Goal: Use online tool/utility: Use online tool/utility

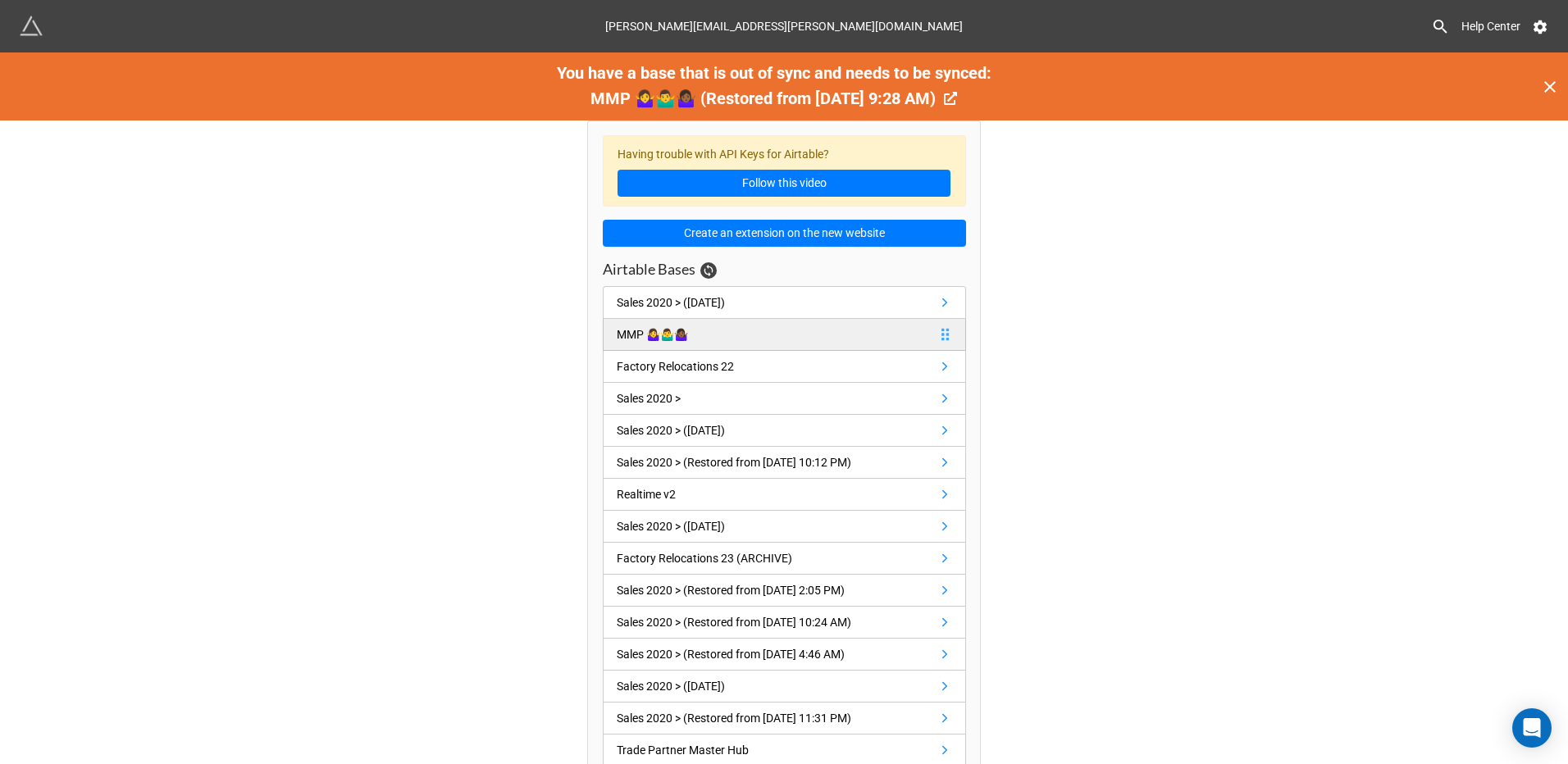
click at [736, 333] on link "MMP 🤷‍♀️🤷‍♂️🤷🏾‍♀️" at bounding box center [784, 335] width 363 height 32
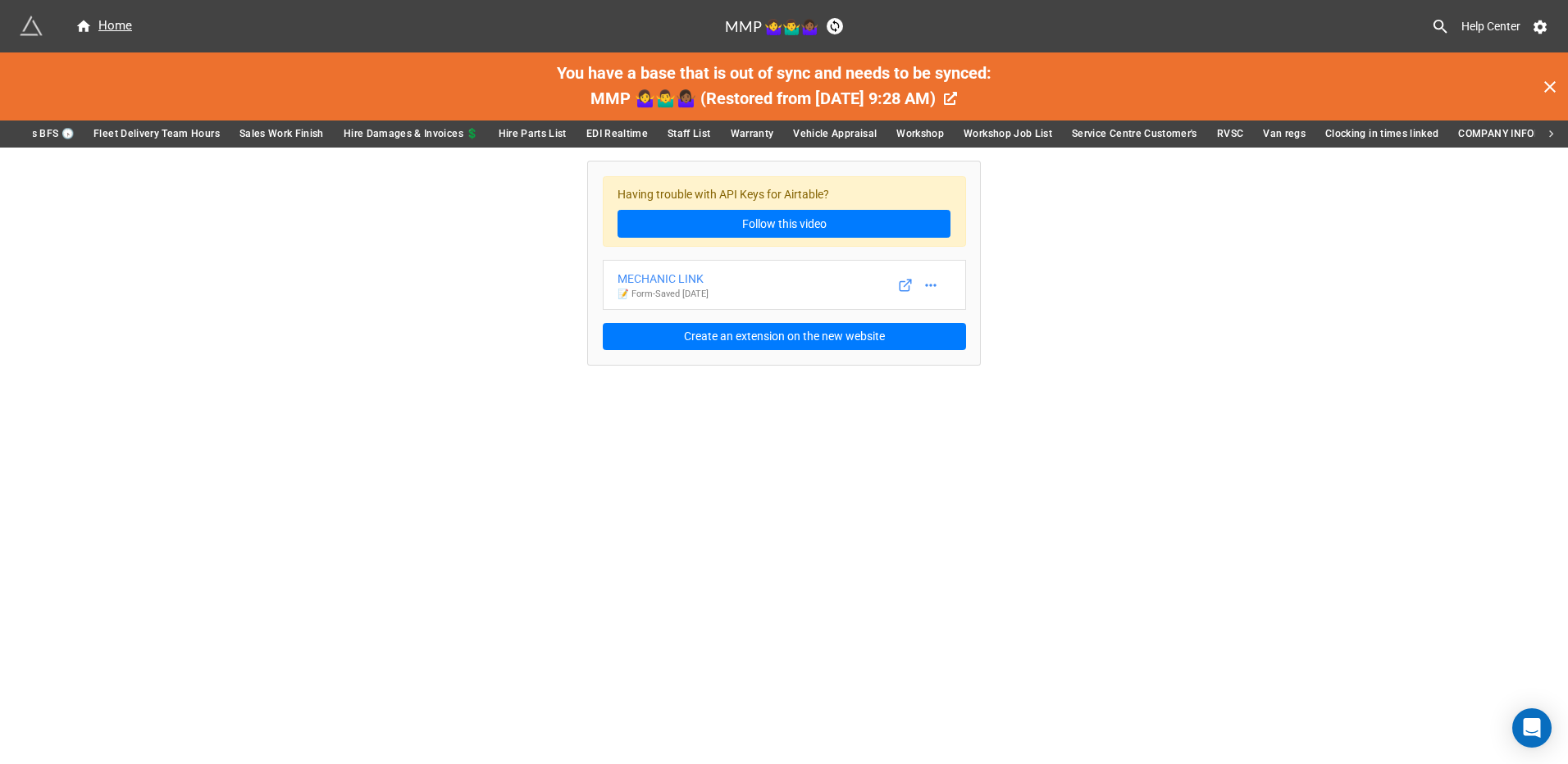
scroll to position [0, 1980]
click at [912, 286] on icon at bounding box center [904, 285] width 14 height 14
click at [691, 281] on div "MECHANIC LINK" at bounding box center [663, 278] width 91 height 18
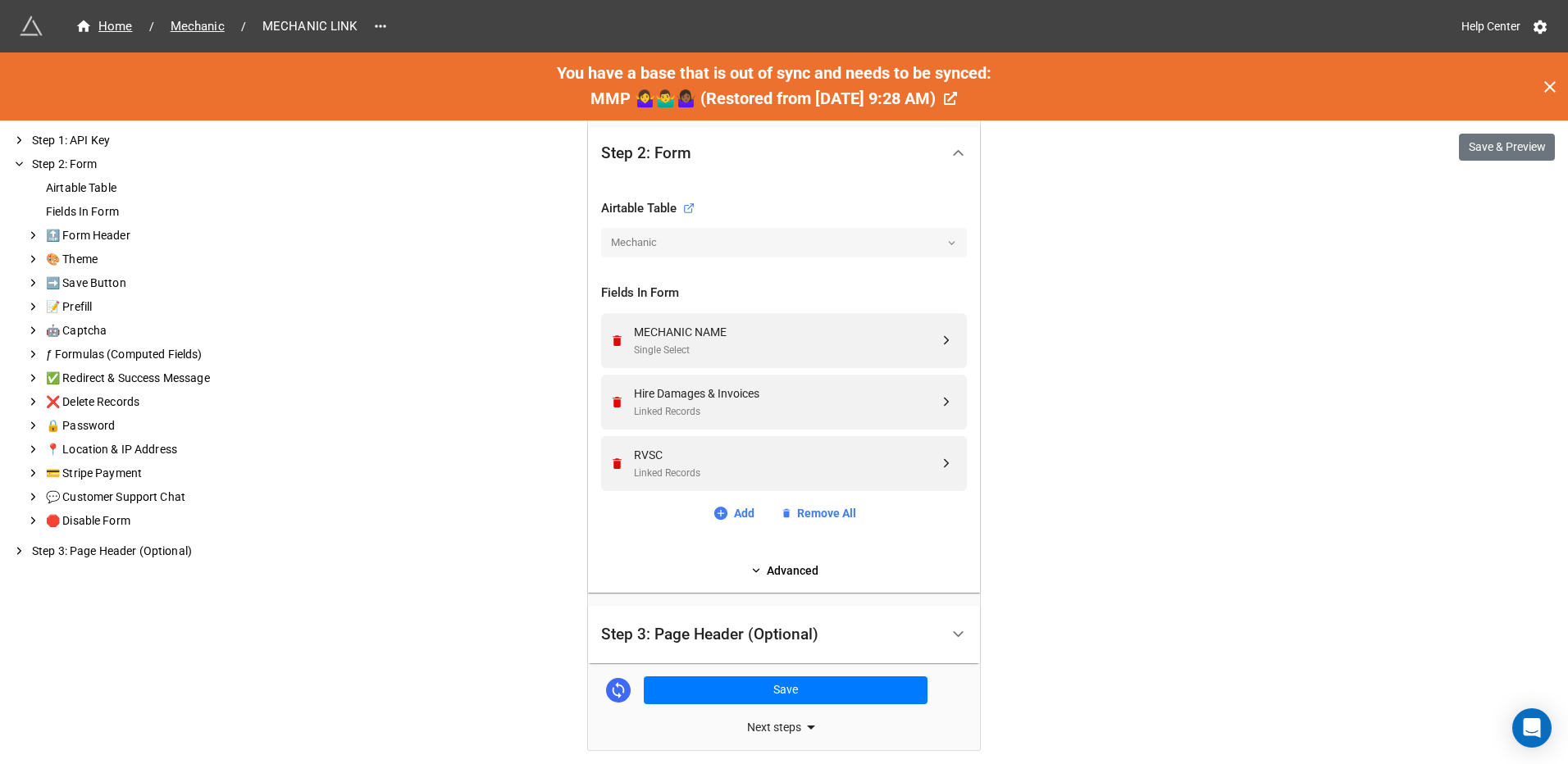
scroll to position [559, 0]
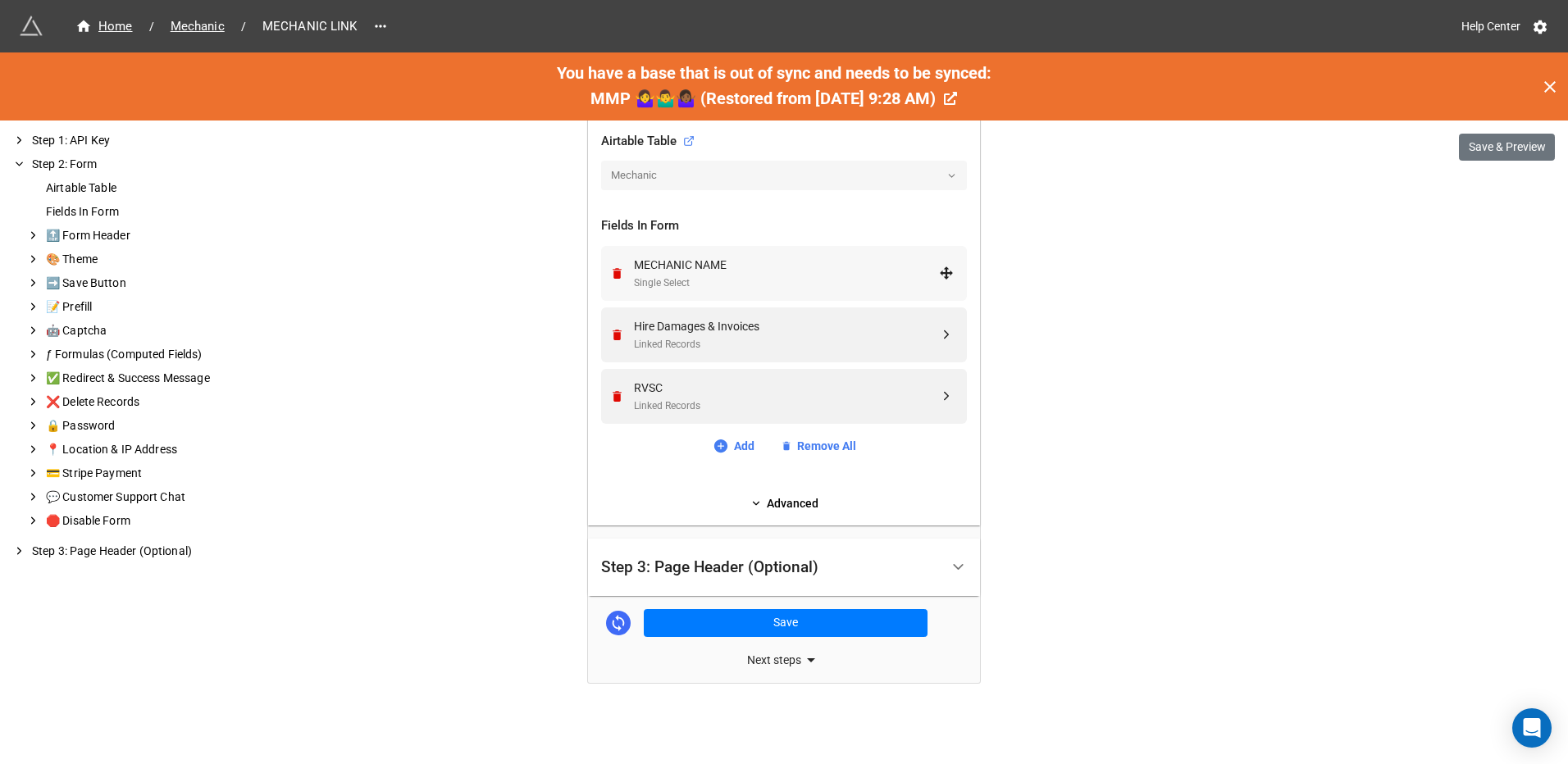
click at [830, 270] on div "MECHANIC NAME" at bounding box center [786, 265] width 305 height 18
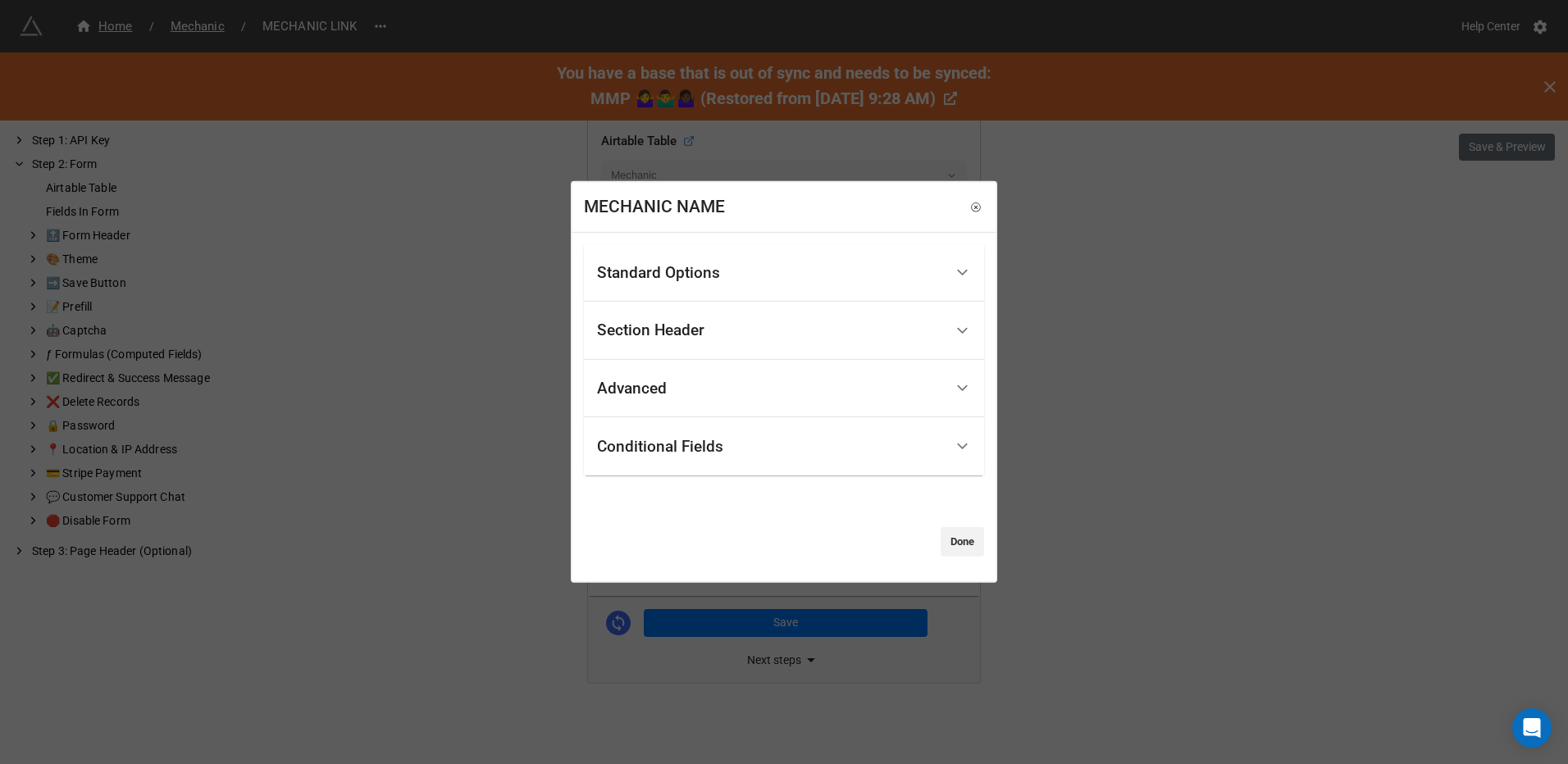
click at [791, 299] on div "Standard Options" at bounding box center [784, 272] width 400 height 58
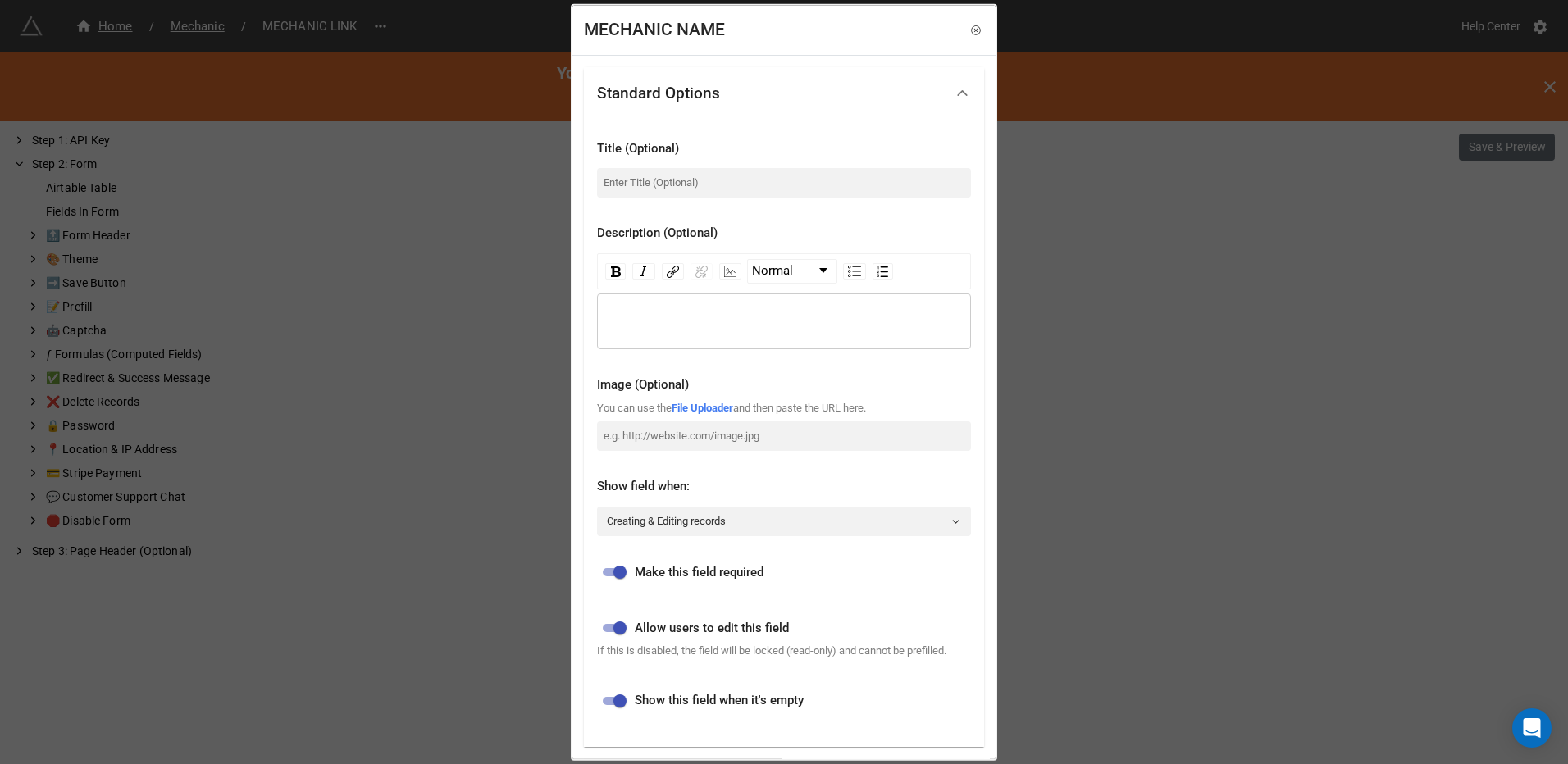
click at [979, 31] on div "MECHANIC NAME" at bounding box center [784, 30] width 423 height 50
click at [970, 32] on icon at bounding box center [975, 30] width 11 height 11
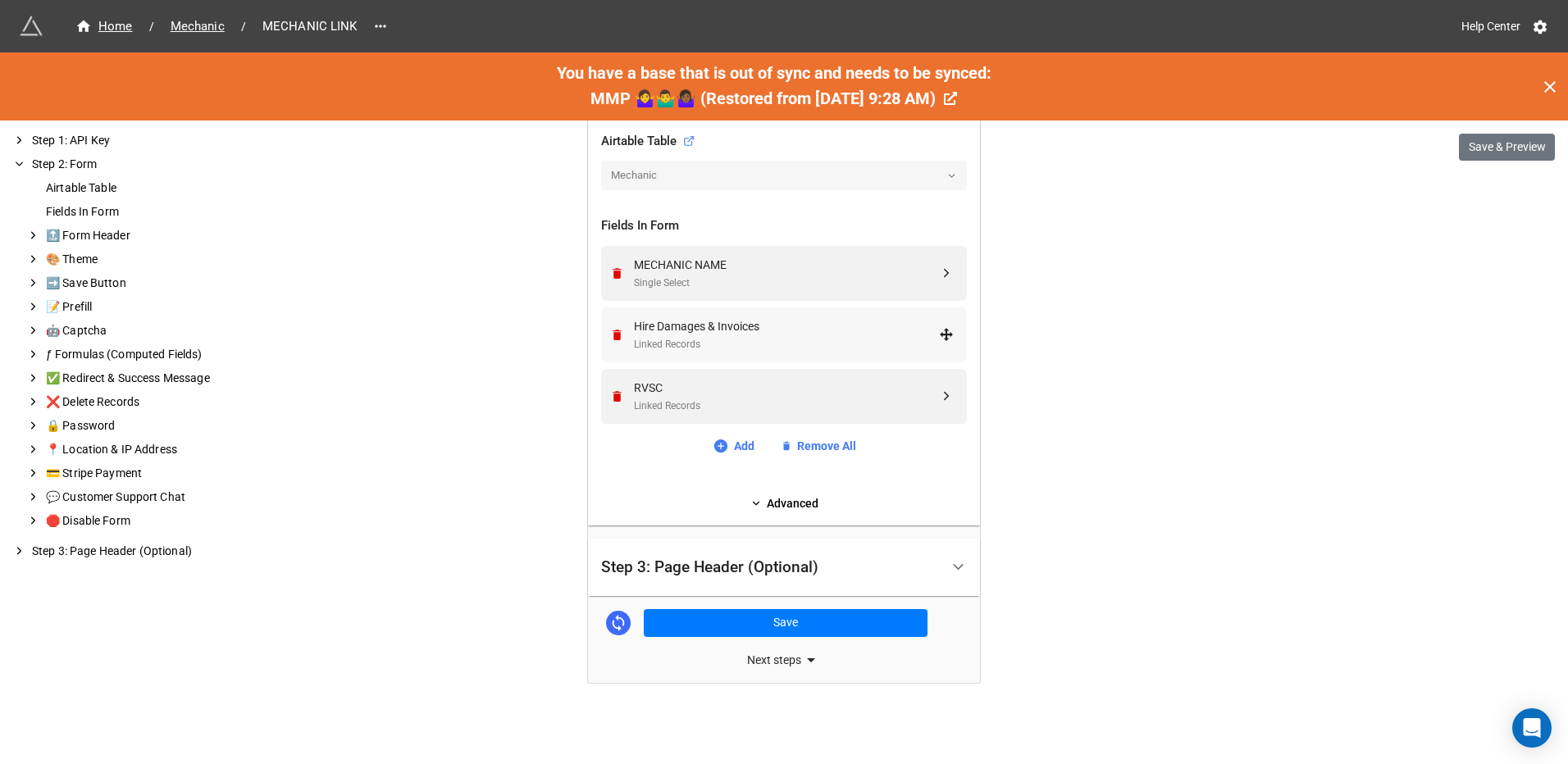
click at [738, 331] on div "Hire Damages & Invoices" at bounding box center [786, 326] width 305 height 18
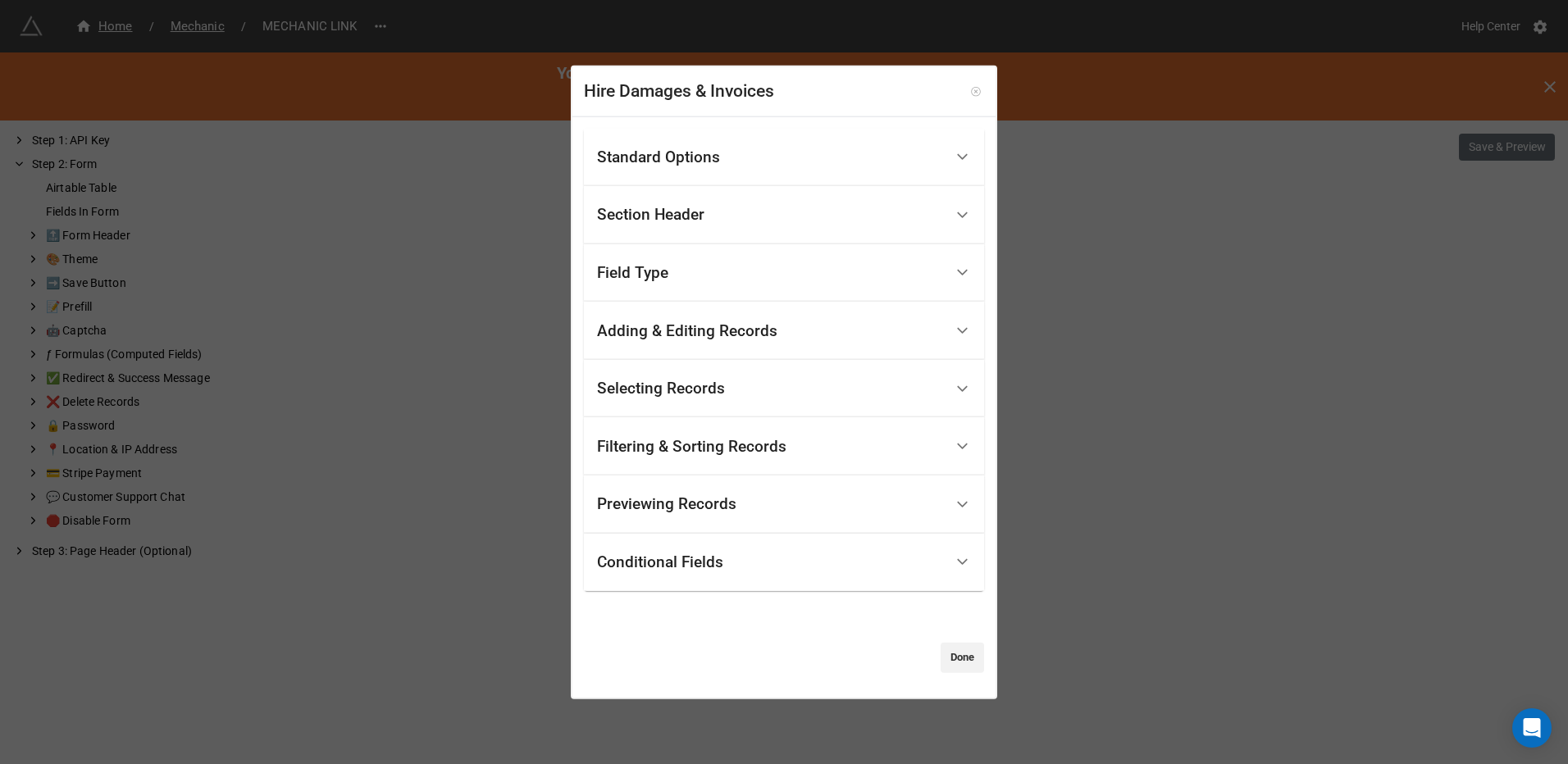
click at [970, 93] on icon at bounding box center [975, 91] width 11 height 11
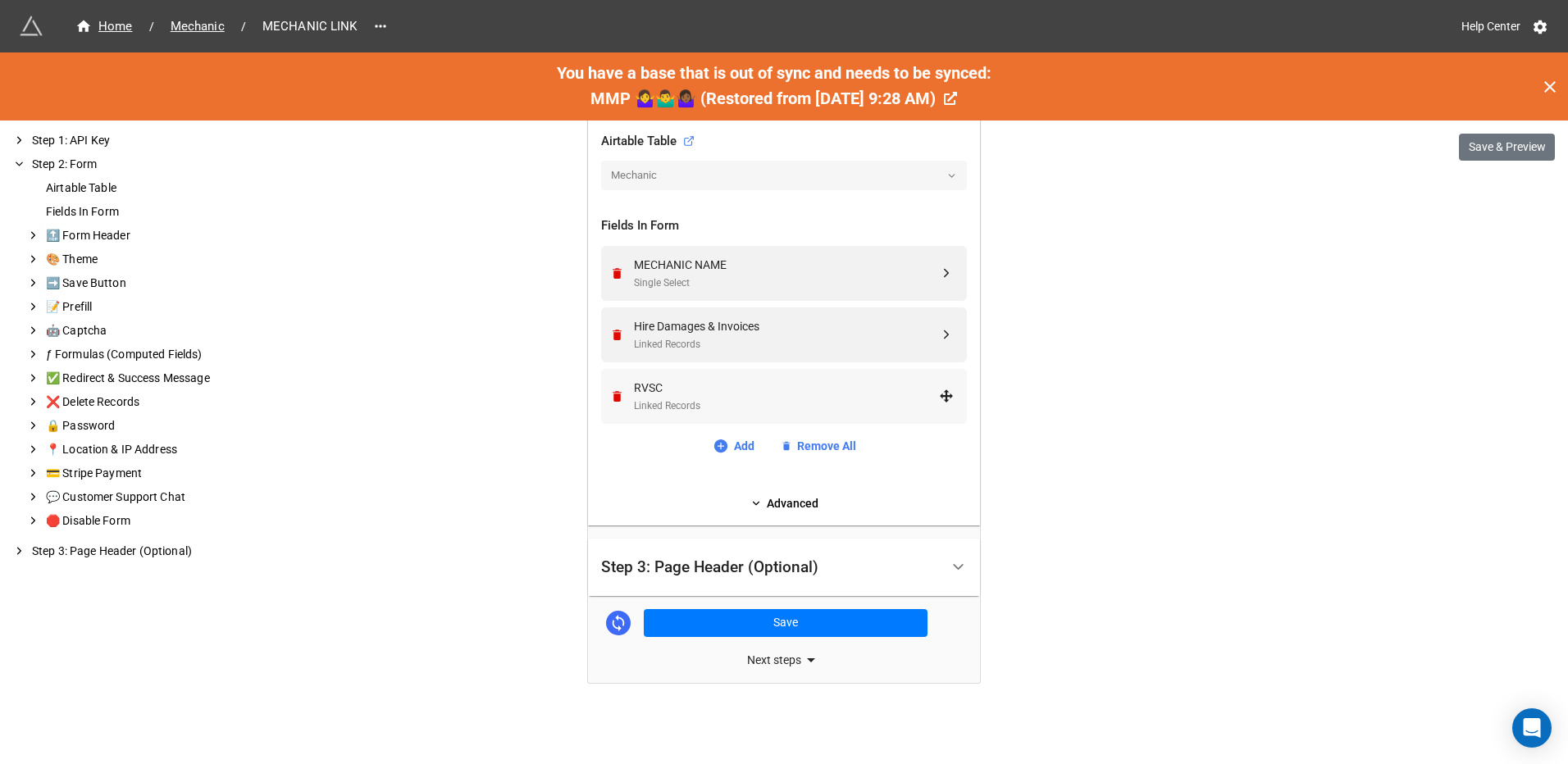
click at [738, 385] on div "RVSC" at bounding box center [786, 388] width 305 height 18
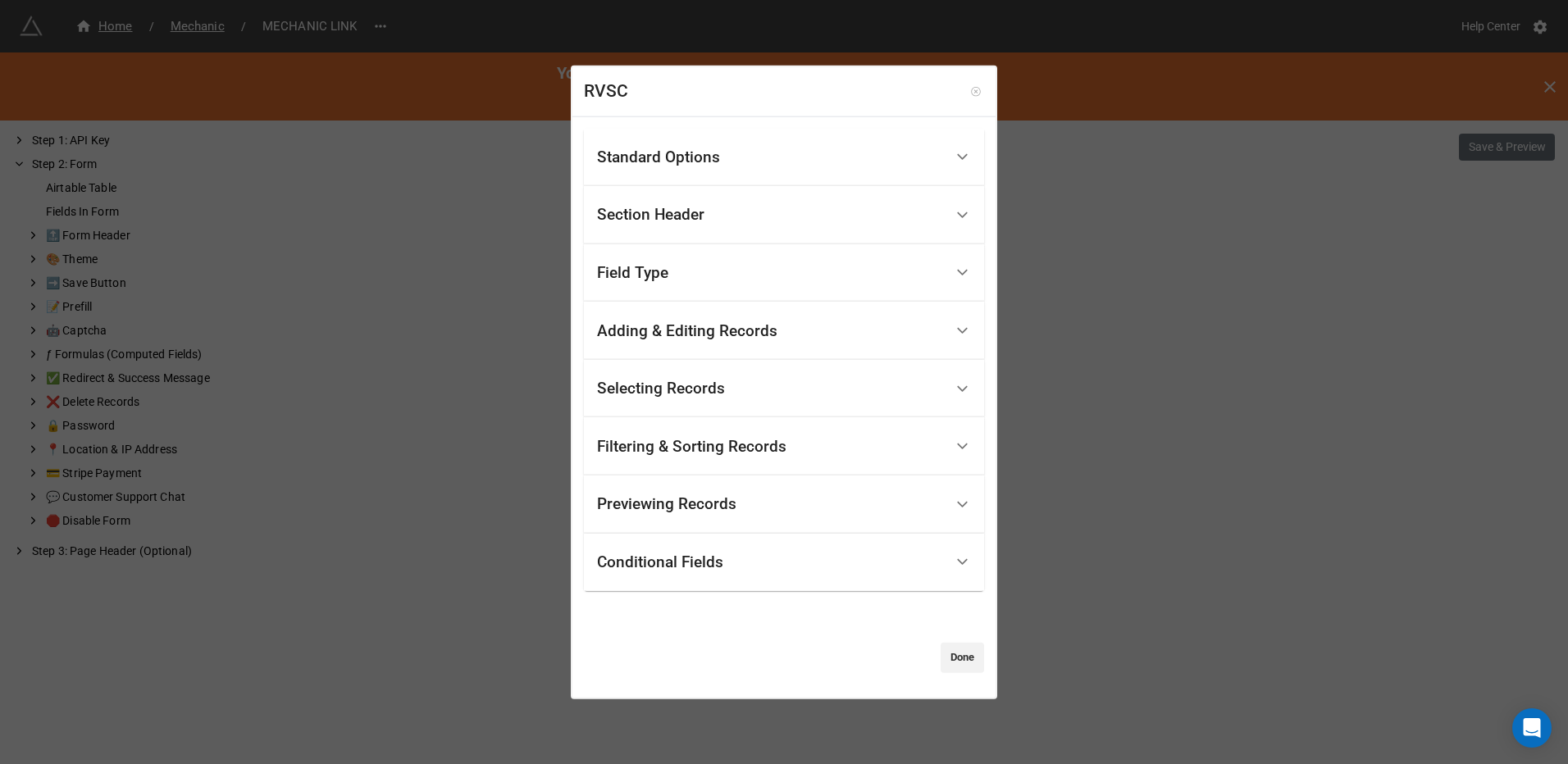
click at [970, 89] on icon at bounding box center [975, 91] width 11 height 11
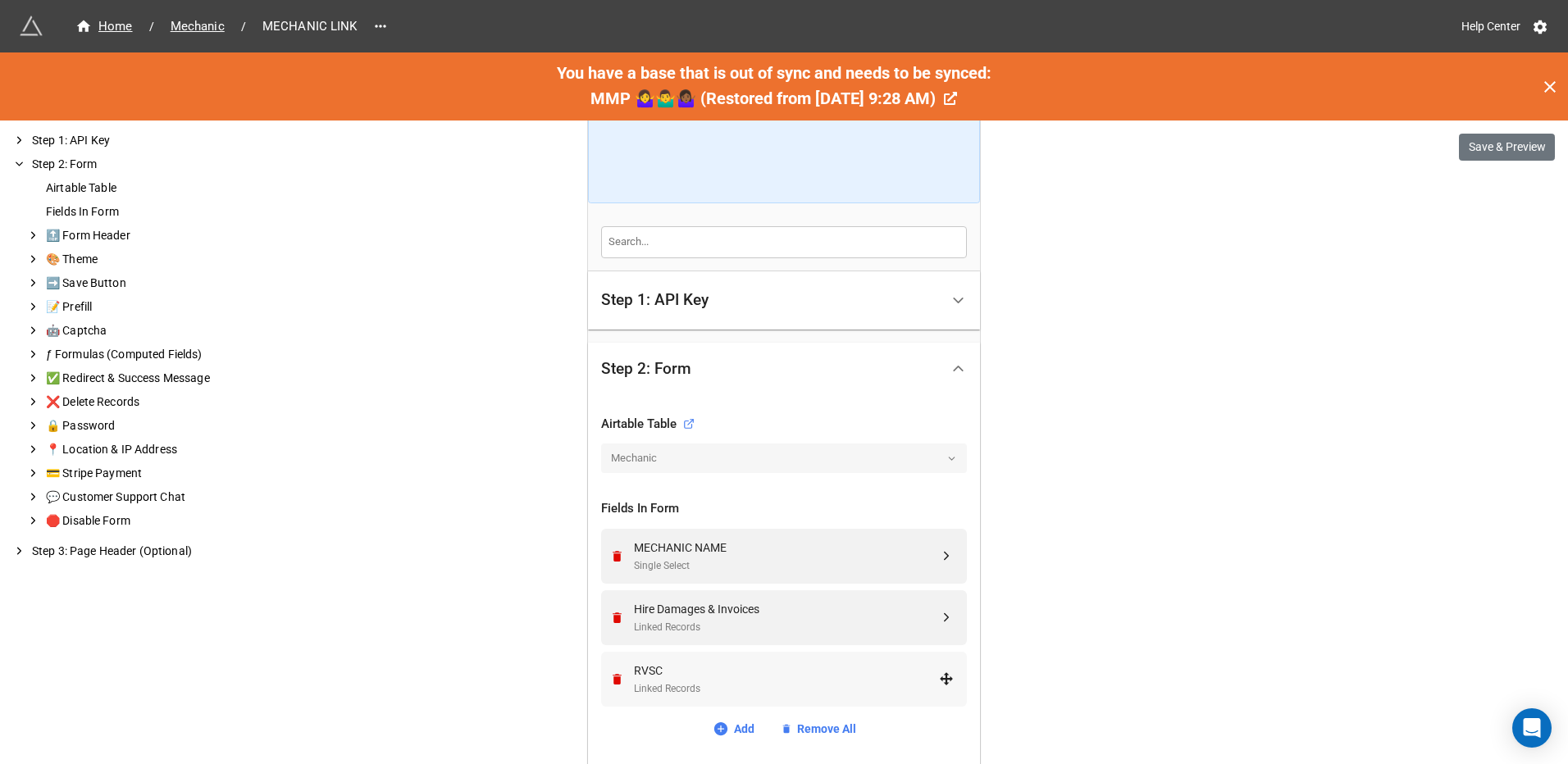
scroll to position [0, 0]
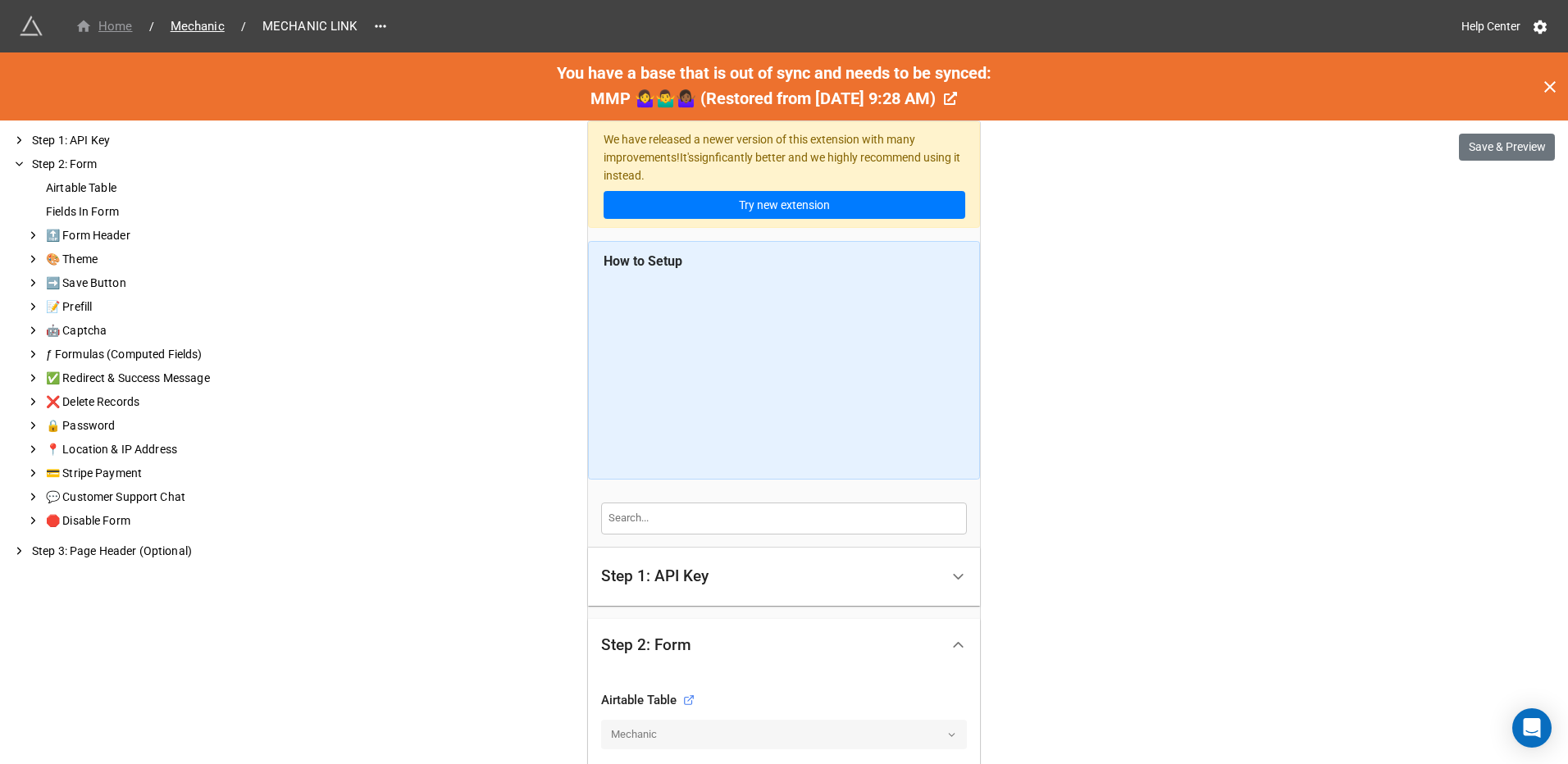
click at [114, 30] on div "Home" at bounding box center [104, 27] width 57 height 19
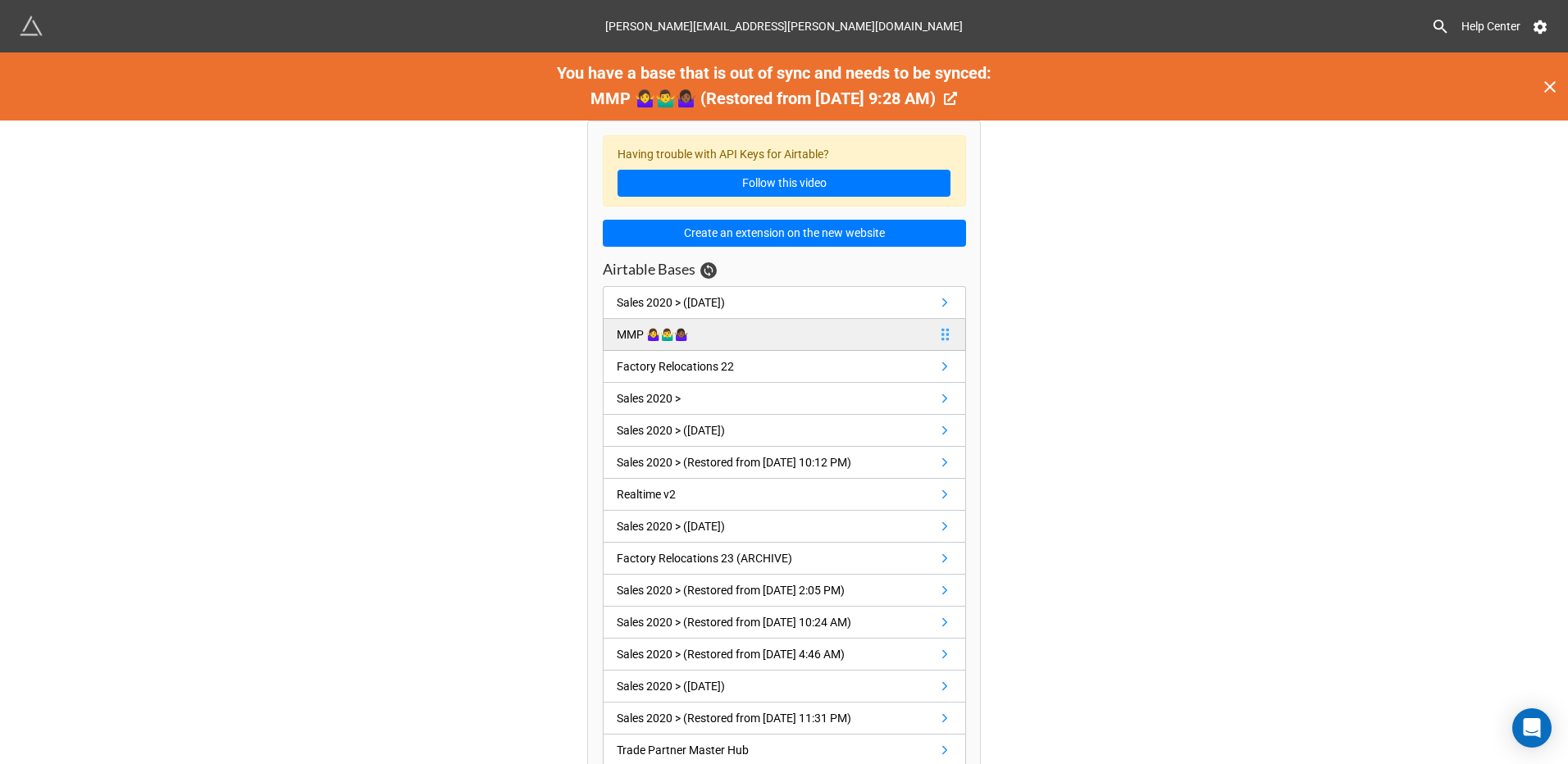
click at [682, 337] on div "MMP 🤷‍♀️🤷‍♂️🤷🏾‍♀️" at bounding box center [652, 334] width 71 height 18
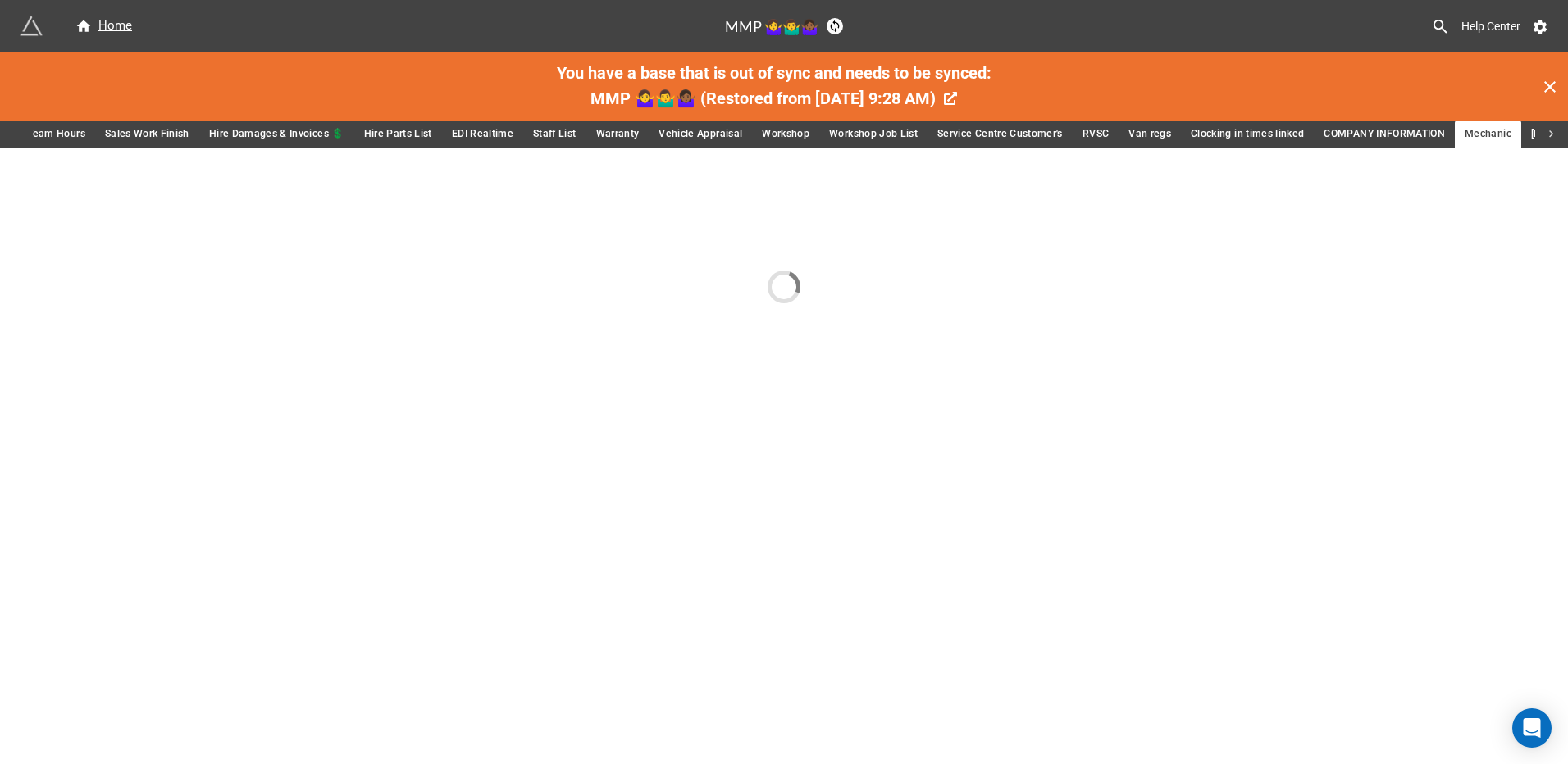
scroll to position [0, 1980]
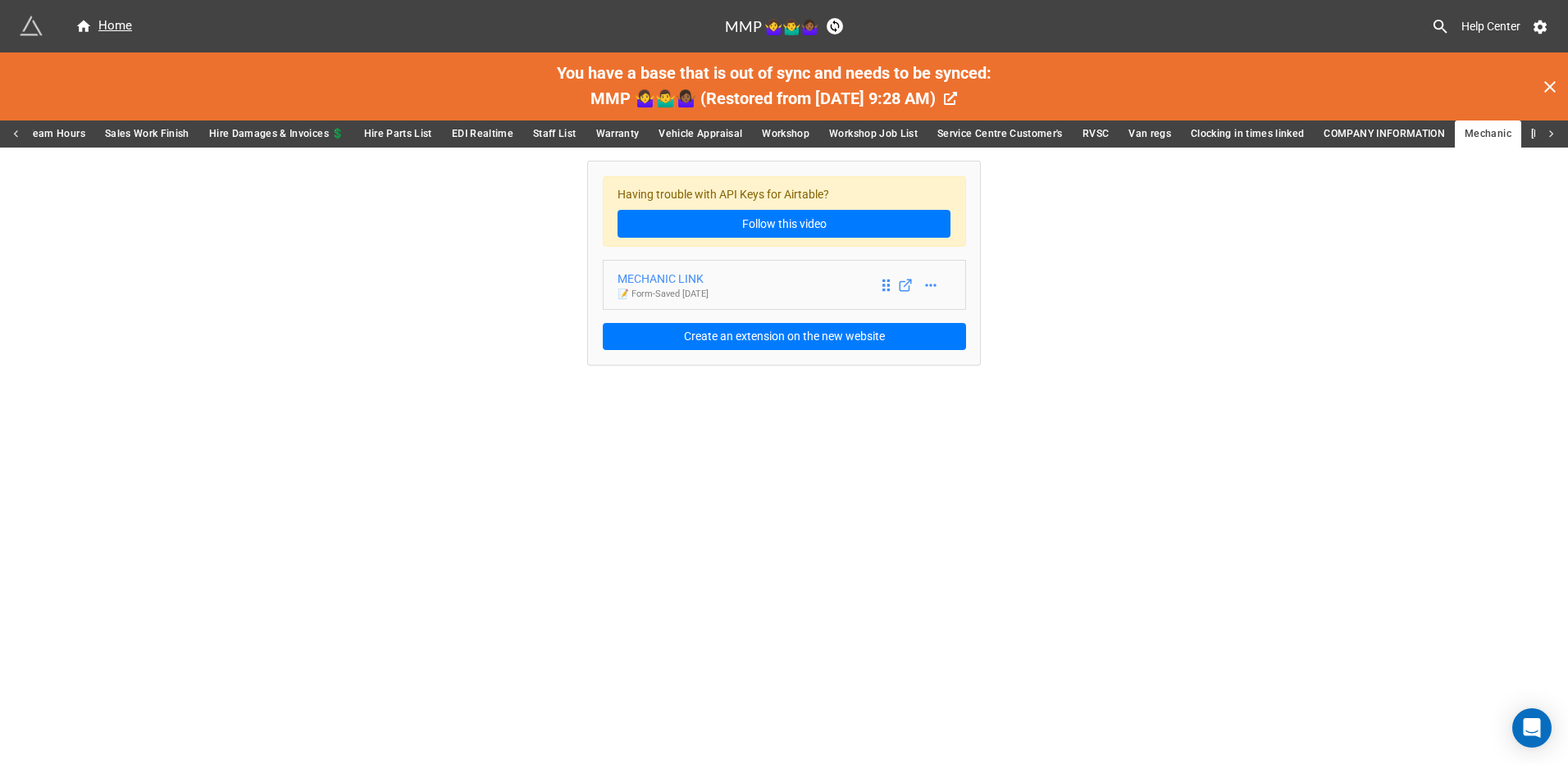
click at [662, 276] on div "MECHANIC LINK" at bounding box center [663, 278] width 91 height 18
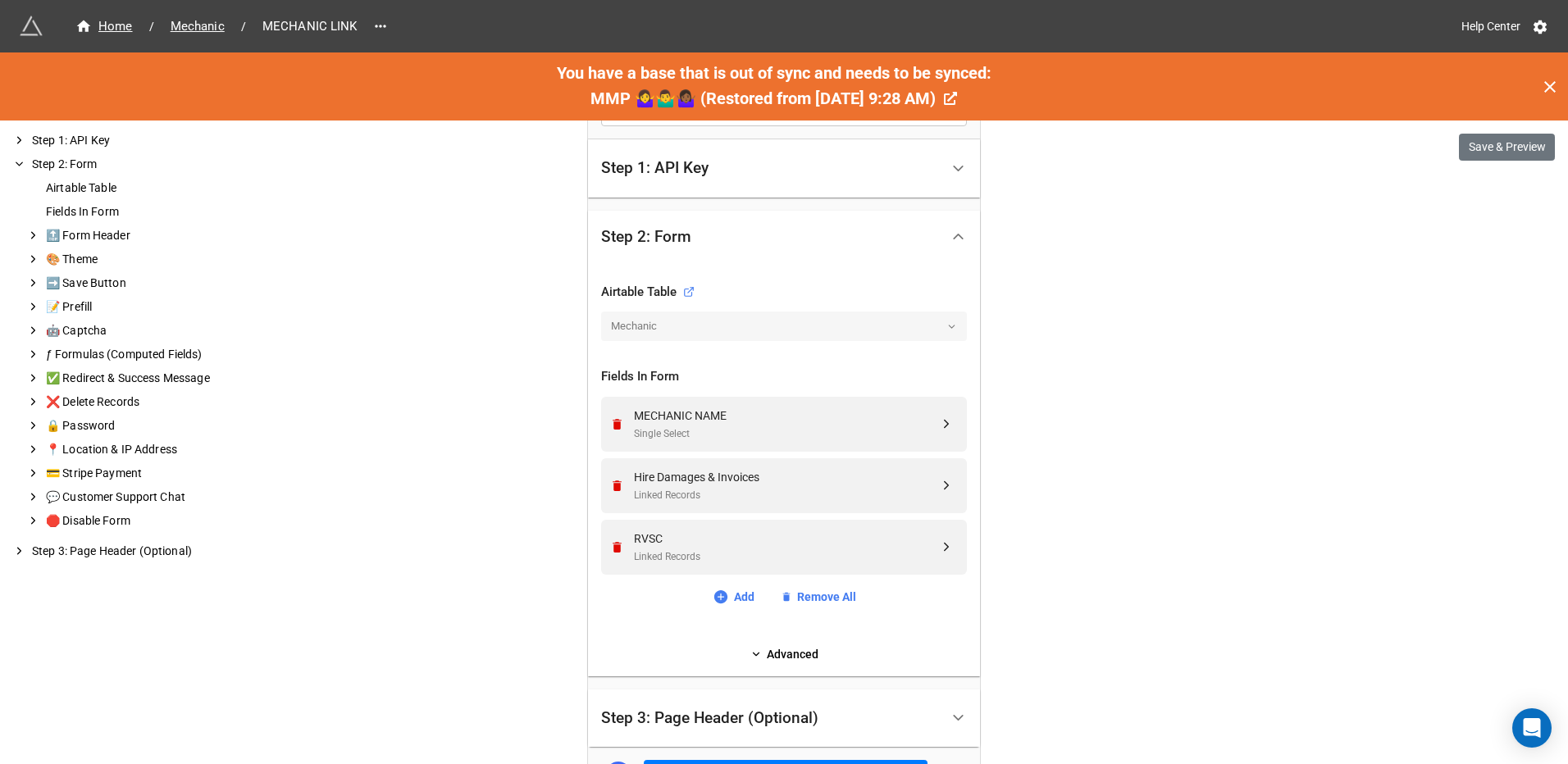
scroll to position [410, 0]
click at [710, 421] on div "MECHANIC NAME" at bounding box center [786, 413] width 305 height 18
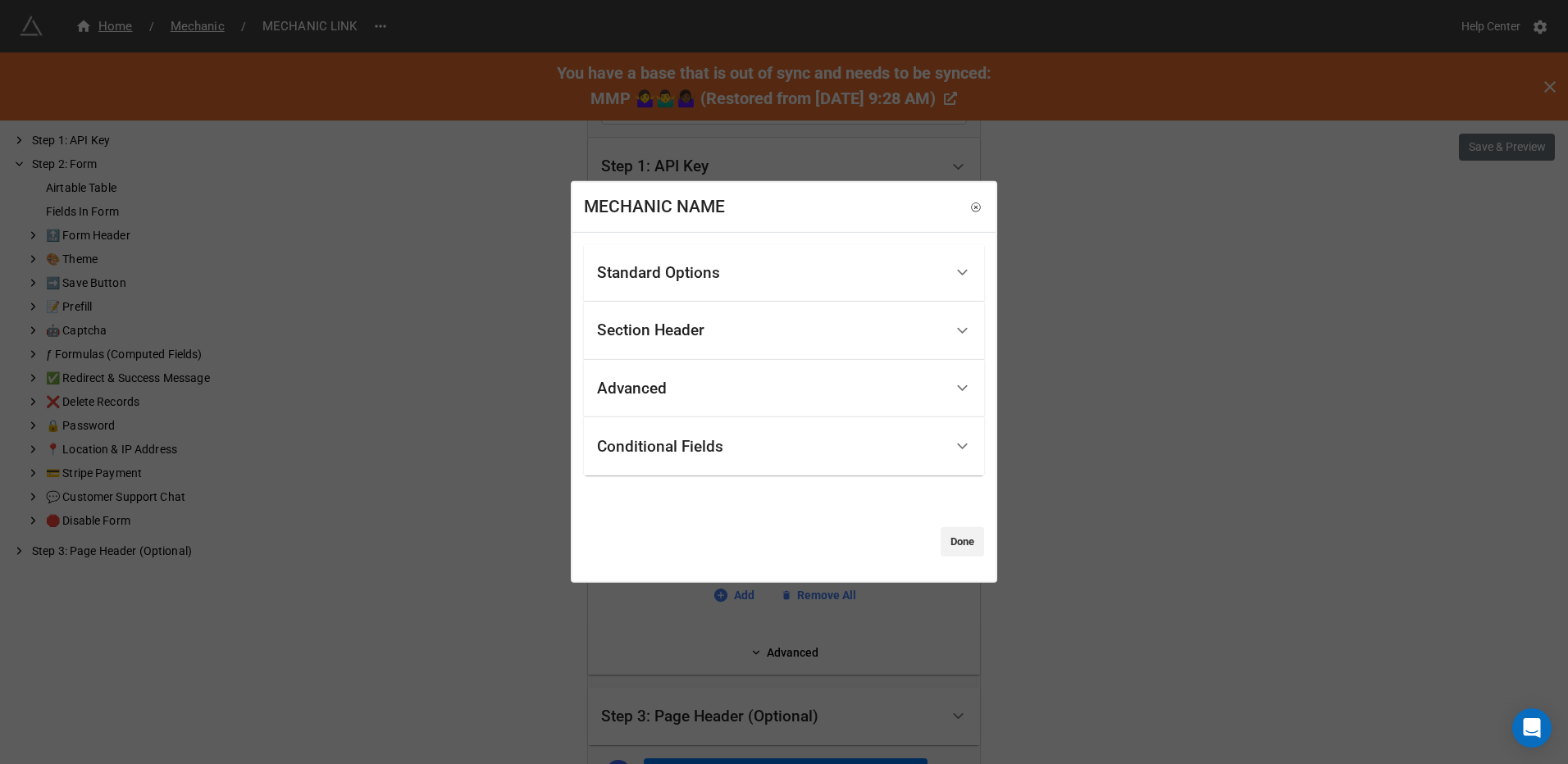
click at [714, 451] on div "Conditional Fields" at bounding box center [660, 446] width 127 height 16
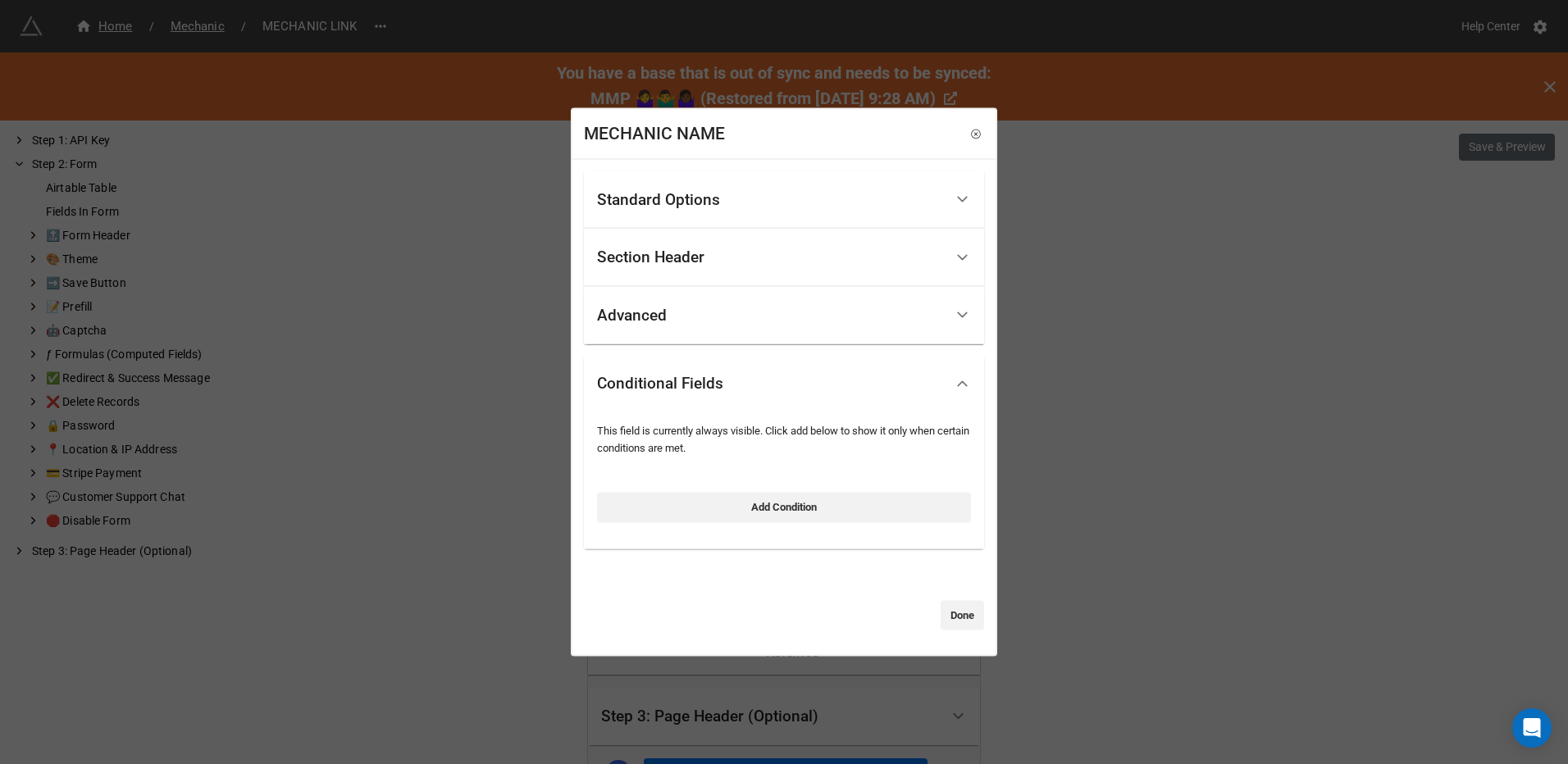
click at [694, 317] on div "Advanced" at bounding box center [771, 315] width 347 height 38
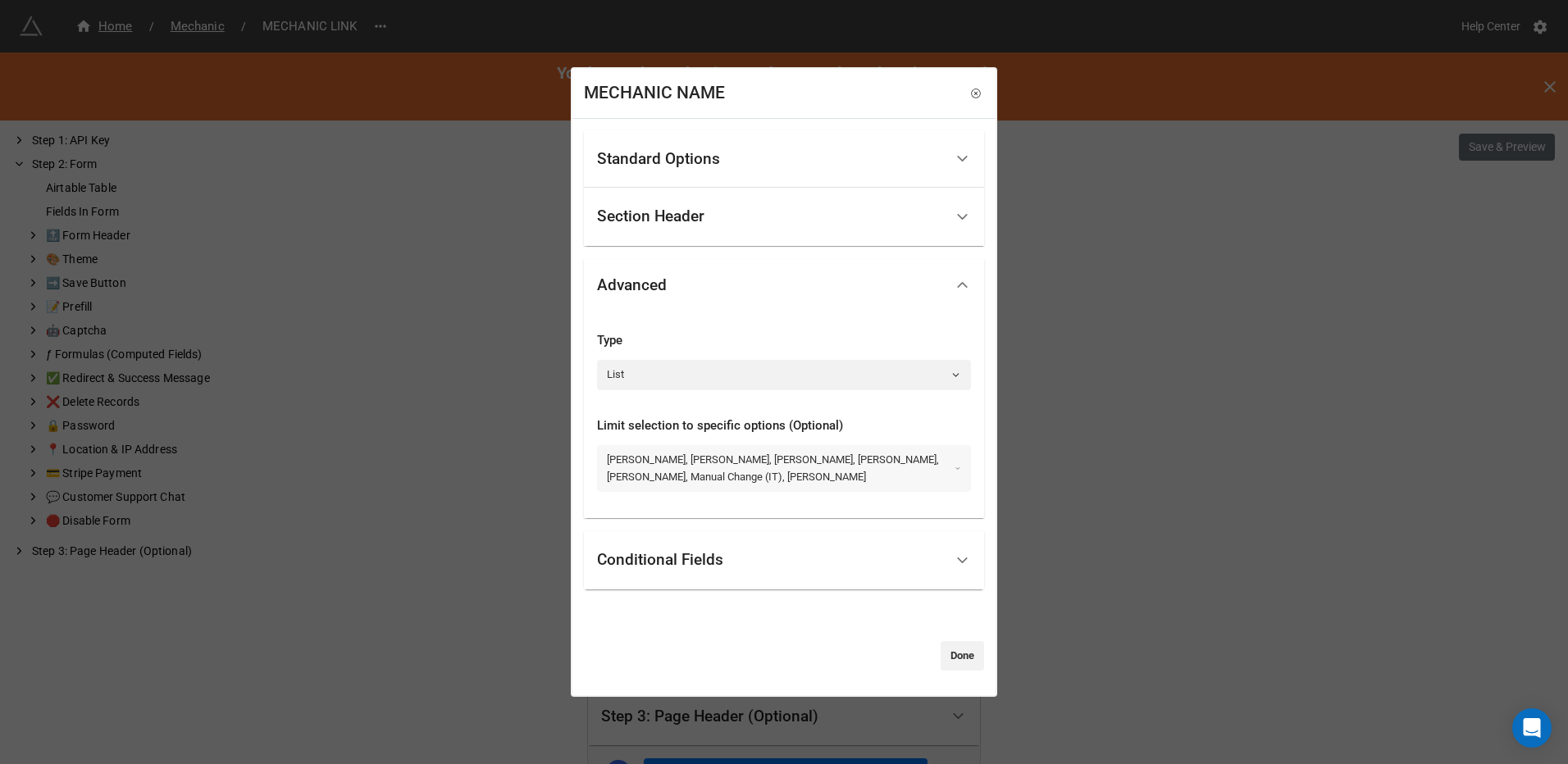
click at [694, 466] on link "MATT KING, ANDREW, DAVE R, CHRIS, NEIL, ASHLEY, Manual Change (IT), JAMAL" at bounding box center [784, 468] width 373 height 47
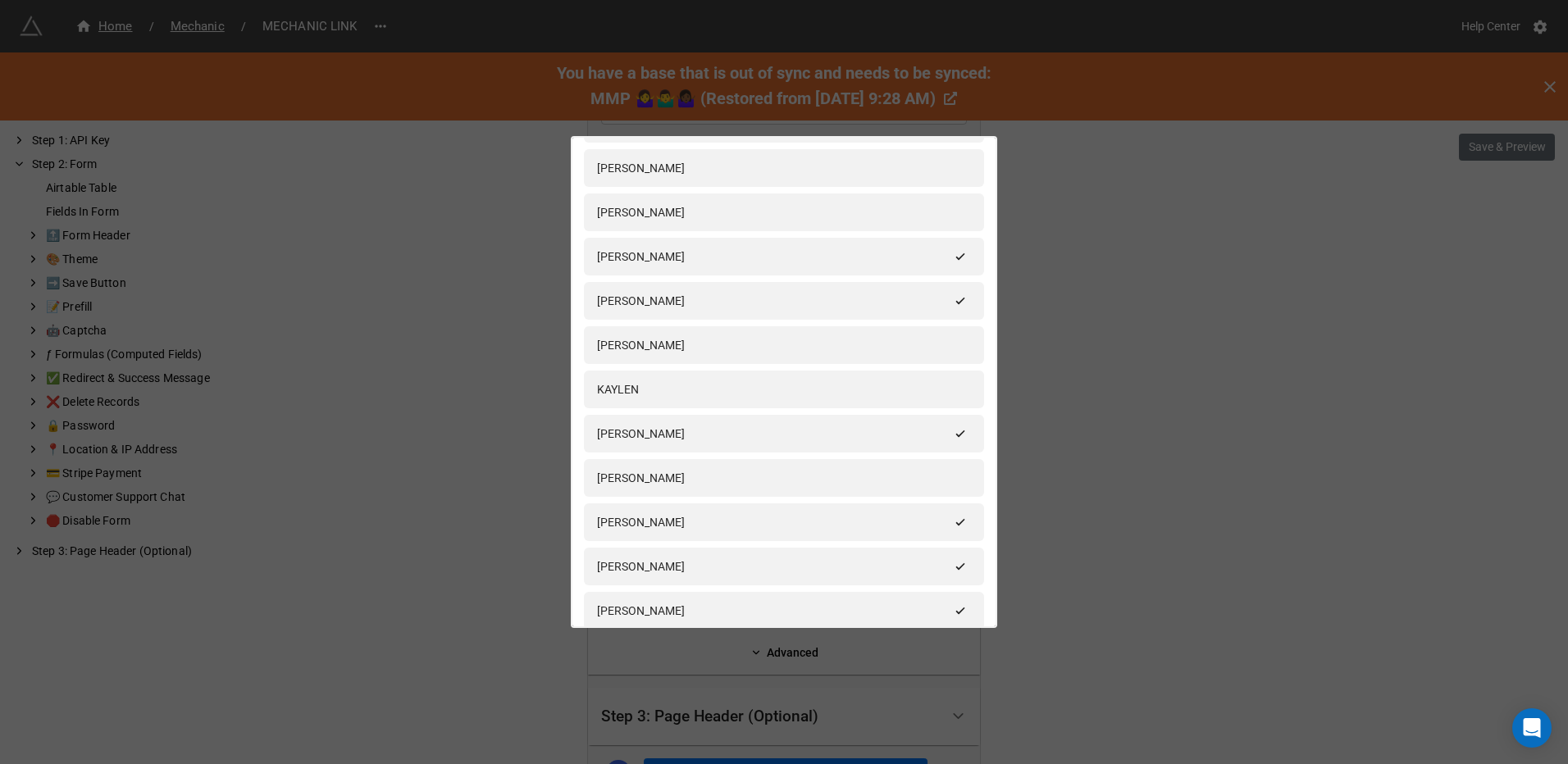
scroll to position [164, 0]
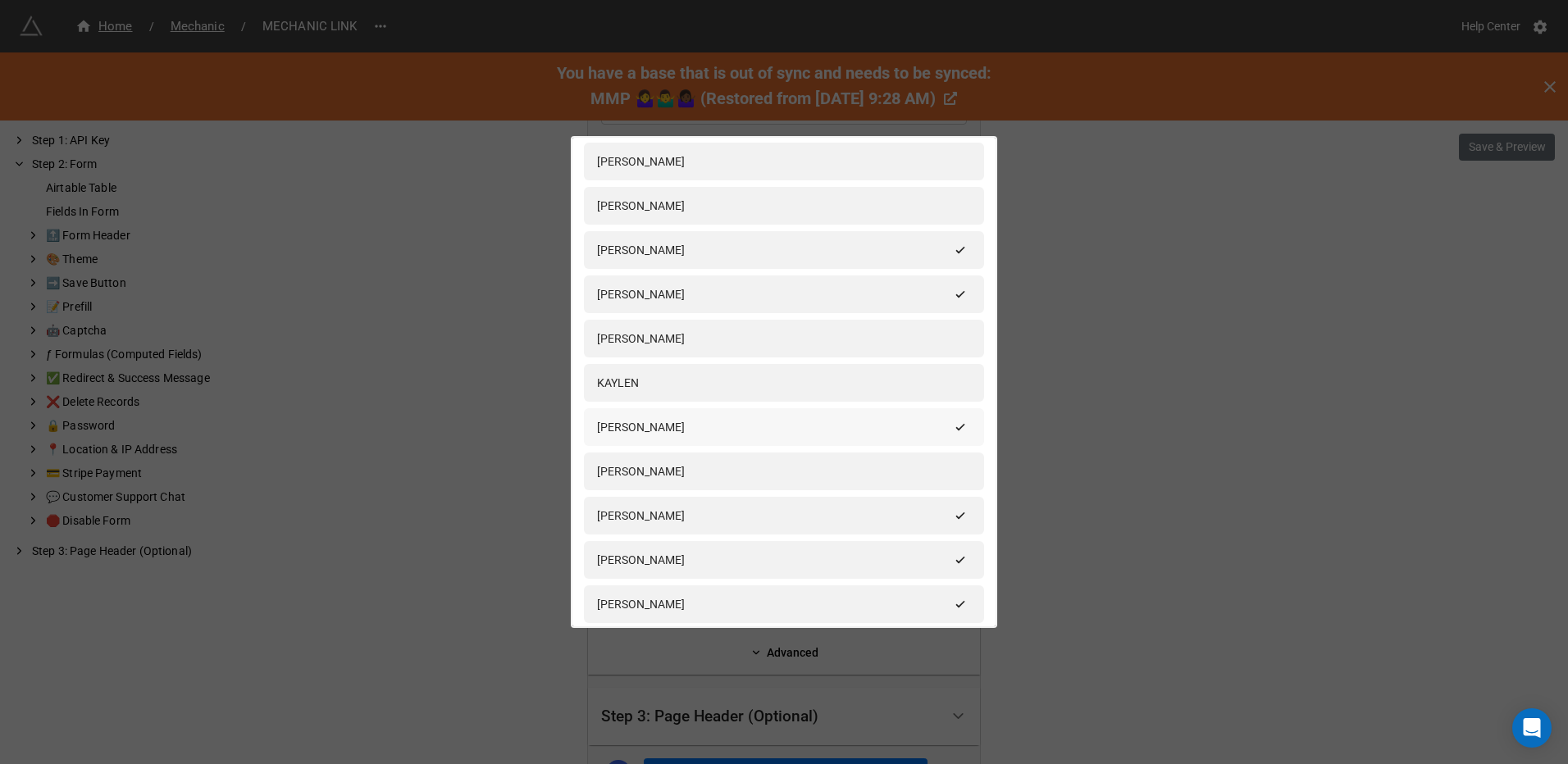
click at [733, 427] on div "[PERSON_NAME]" at bounding box center [774, 427] width 352 height 18
click at [733, 427] on div "[PERSON_NAME]" at bounding box center [784, 427] width 373 height 18
click at [733, 427] on div "[PERSON_NAME]" at bounding box center [774, 427] width 352 height 18
click at [733, 427] on div "[PERSON_NAME]" at bounding box center [784, 427] width 373 height 18
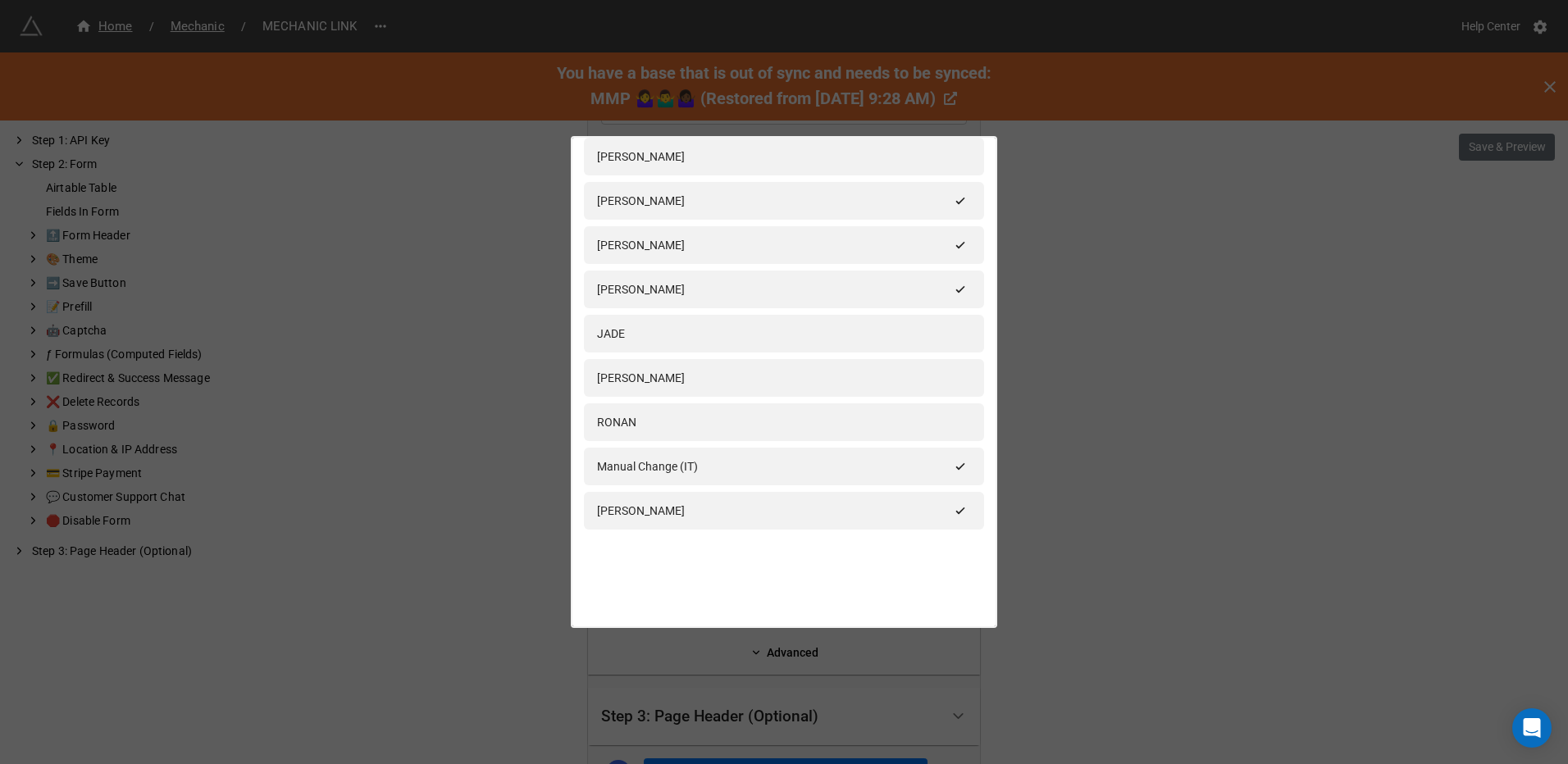
scroll to position [0, 0]
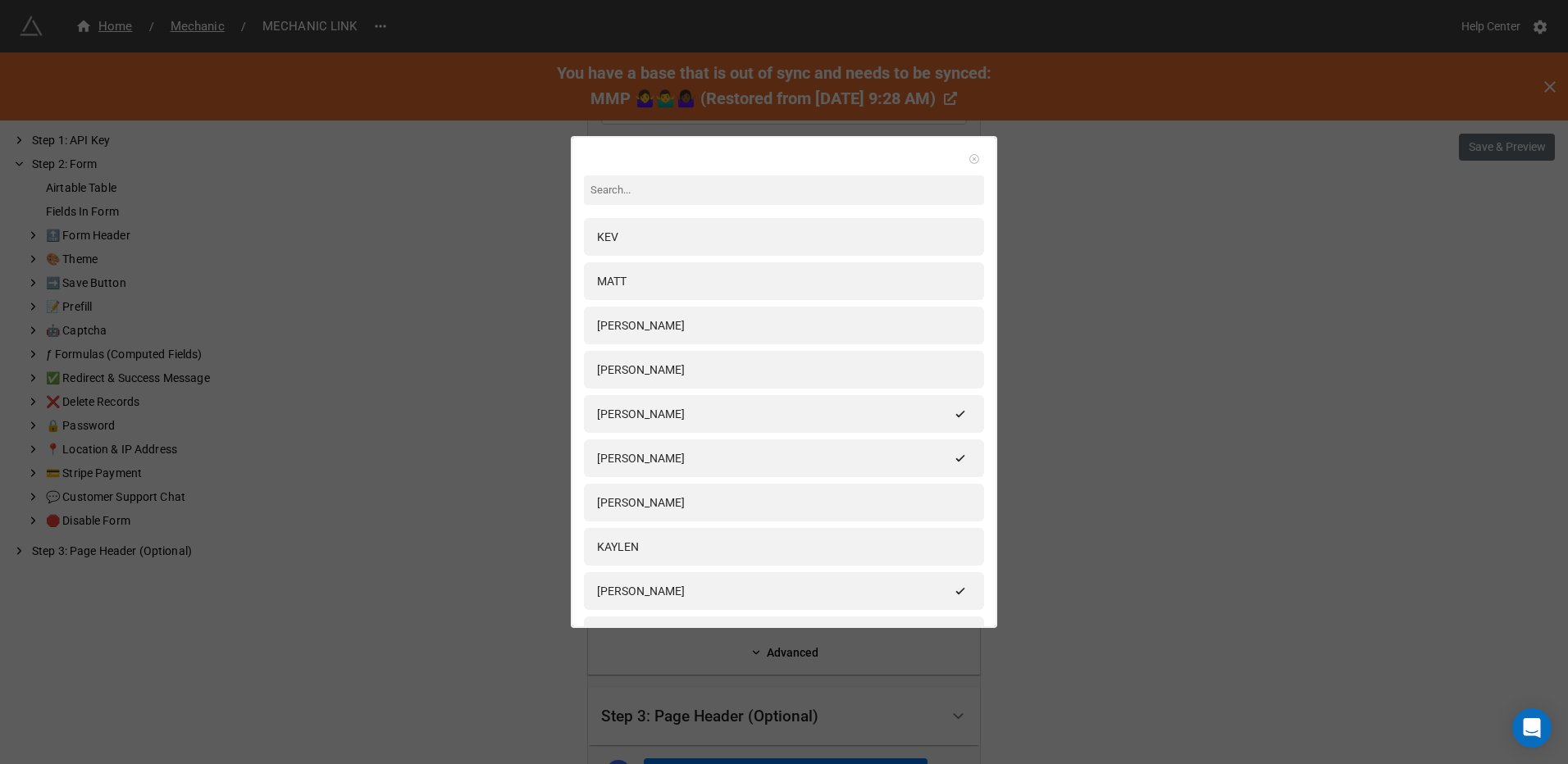
click at [973, 158] on icon at bounding box center [974, 158] width 3 height 3
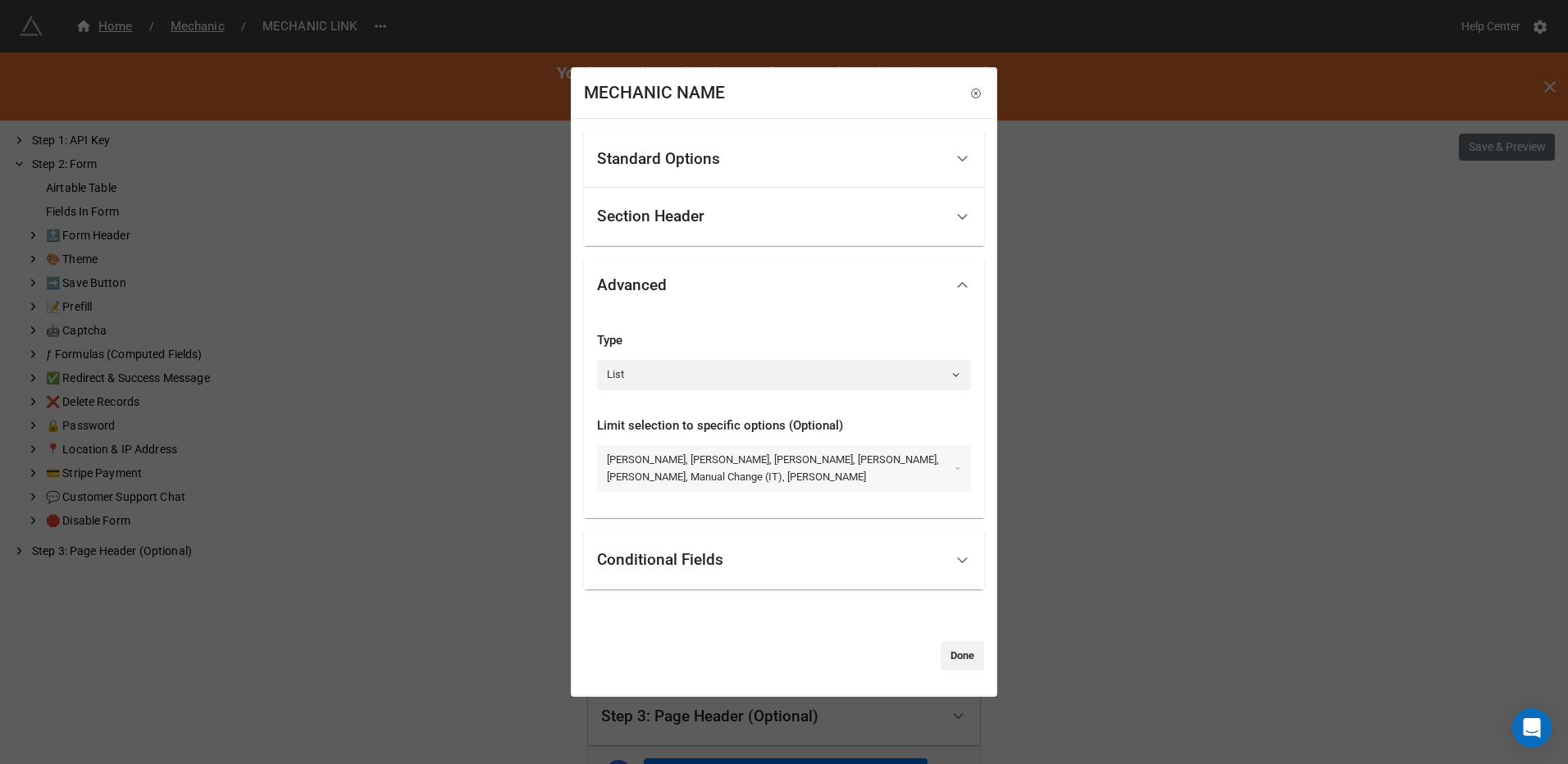
click at [845, 452] on link "MATT KING, ANDREW, DAVE R, CHRIS, NEIL, ASHLEY, Manual Change (IT), JAMAL" at bounding box center [784, 468] width 373 height 47
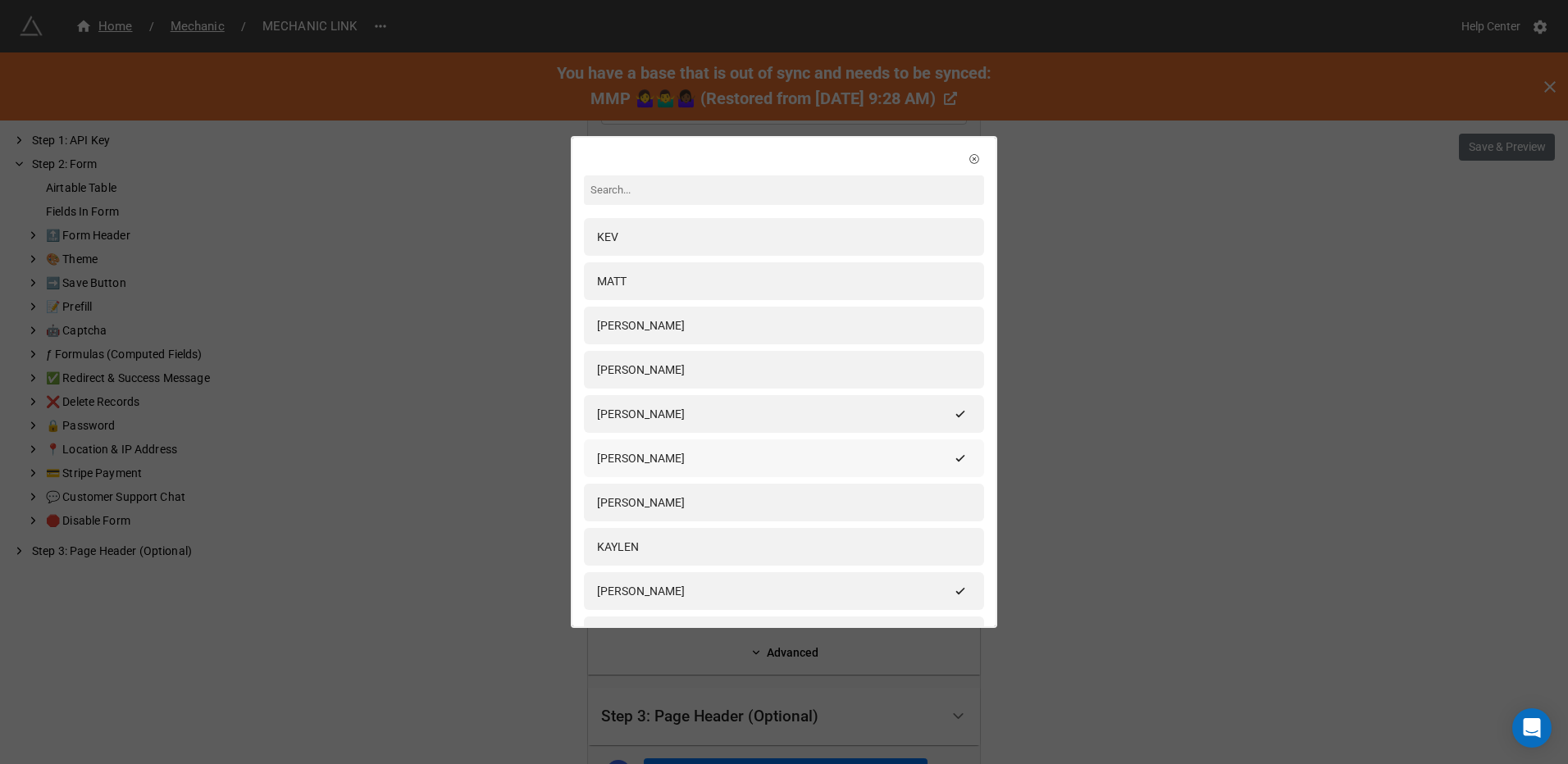
scroll to position [479, 0]
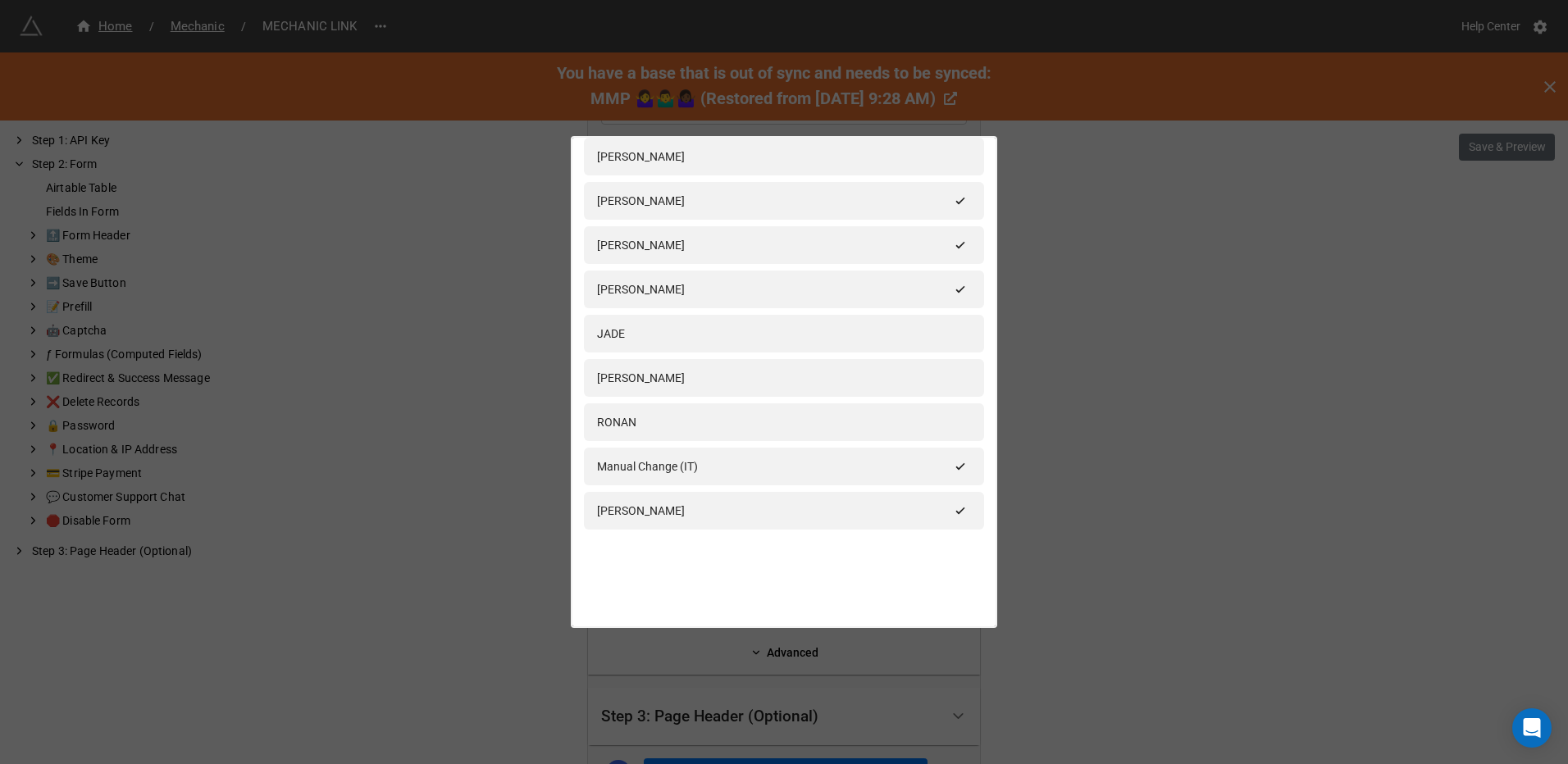
click at [736, 570] on div at bounding box center [784, 575] width 400 height 79
click at [764, 565] on div at bounding box center [784, 575] width 400 height 79
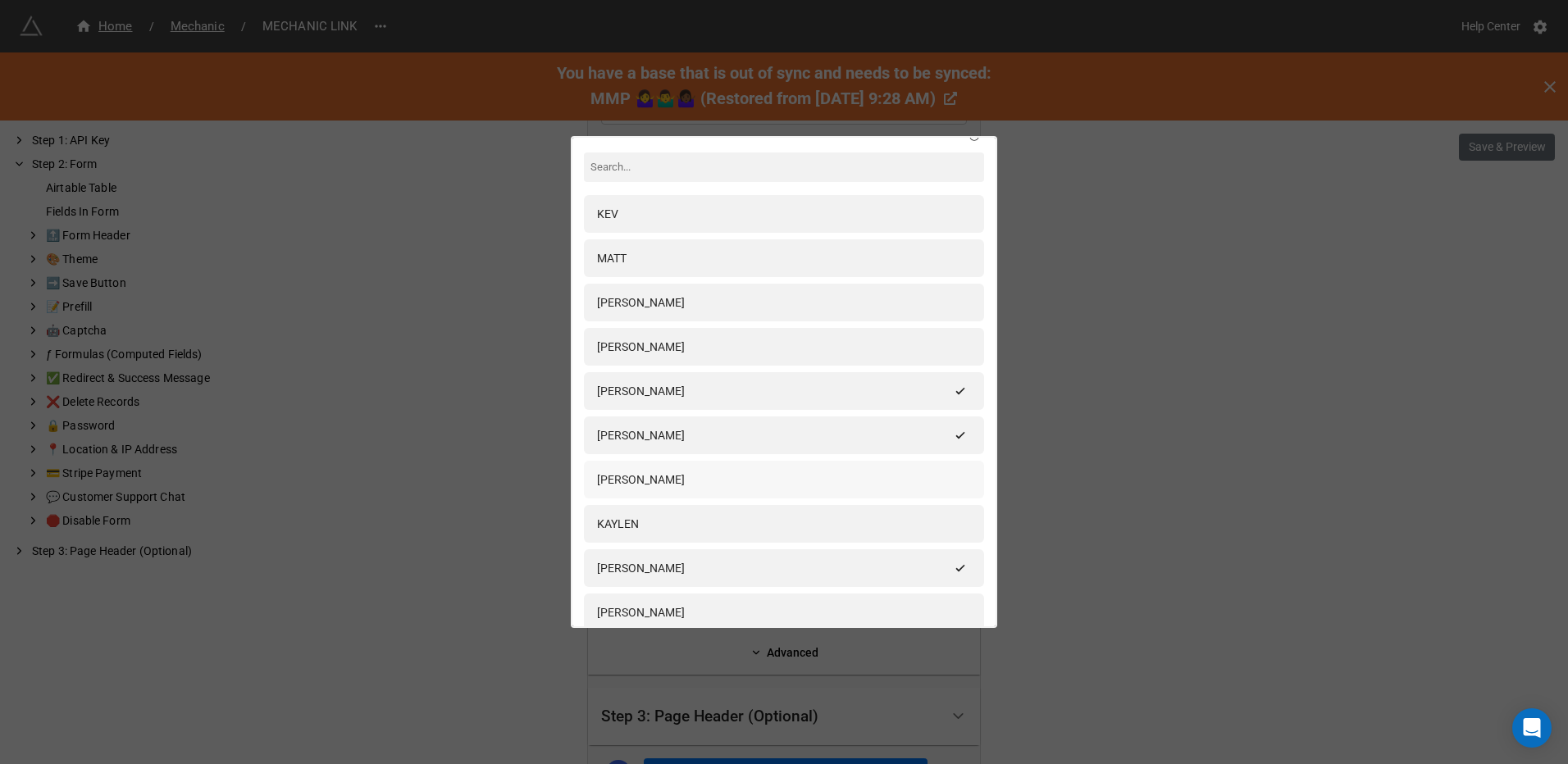
scroll to position [0, 0]
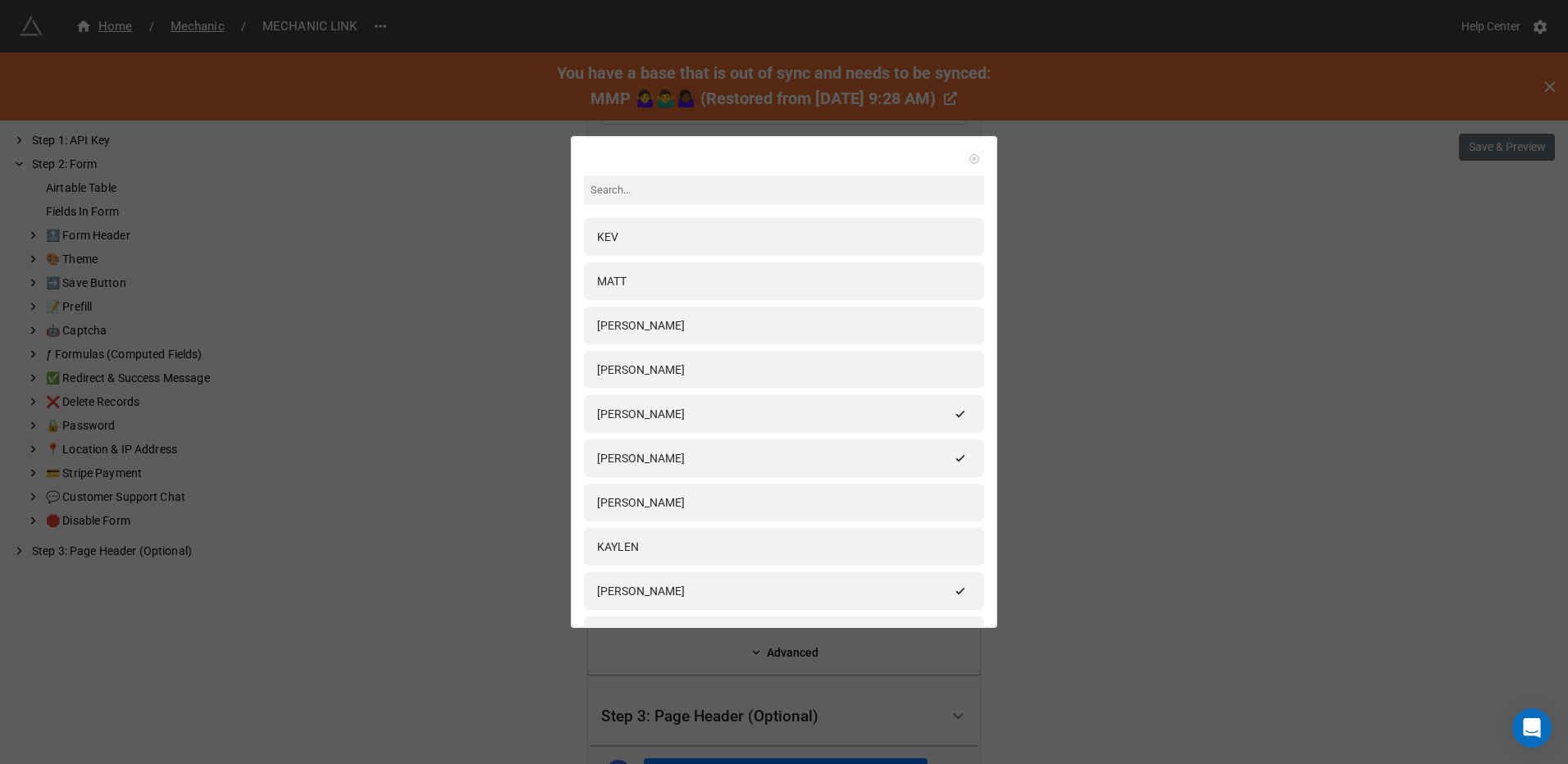
click at [968, 160] on icon at bounding box center [974, 159] width 11 height 11
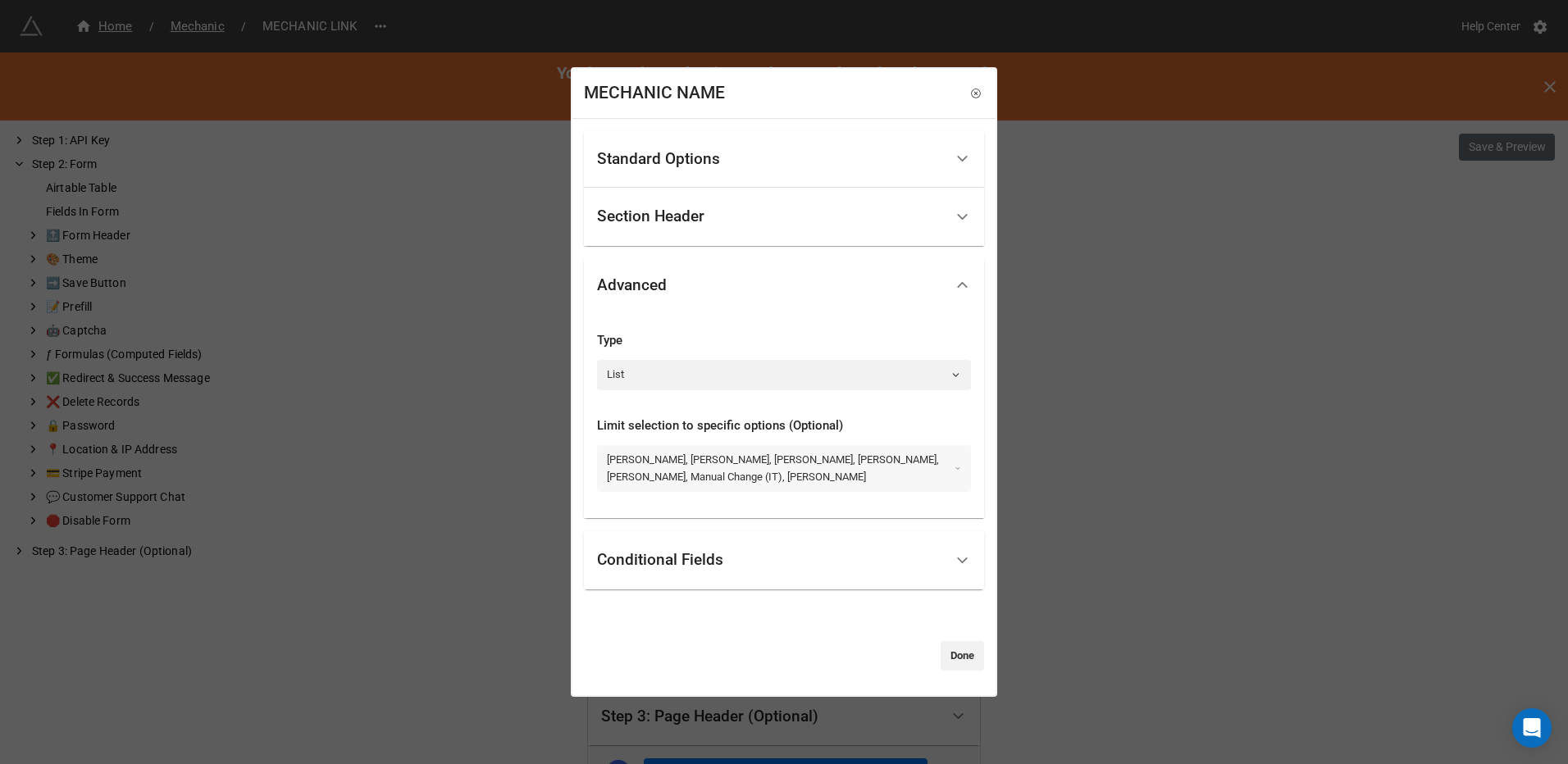
click at [833, 475] on link "MATT KING, ANDREW, DAVE R, CHRIS, NEIL, ASHLEY, Manual Change (IT), JAMAL" at bounding box center [784, 468] width 373 height 47
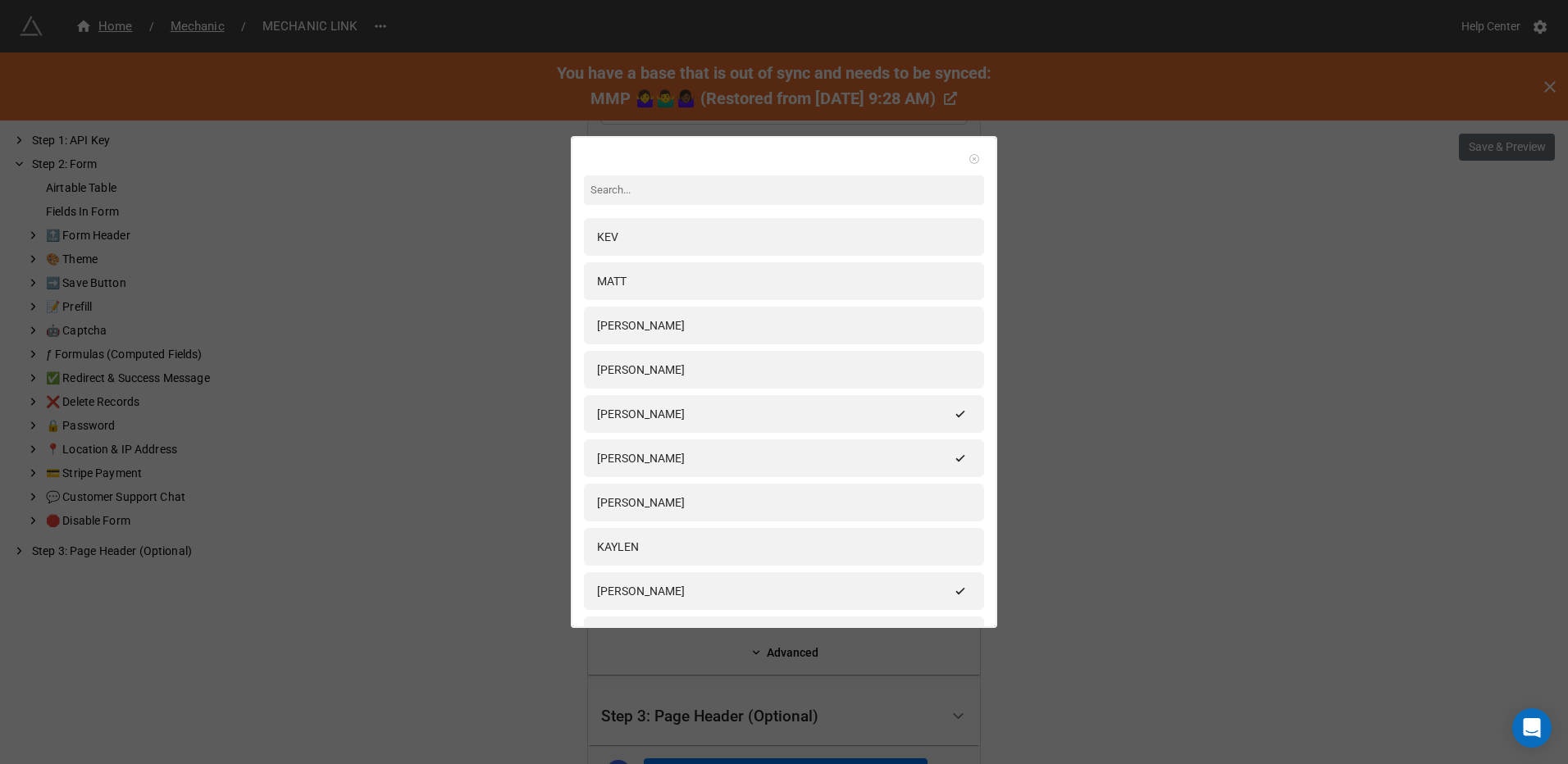
click at [966, 167] on link at bounding box center [974, 158] width 16 height 16
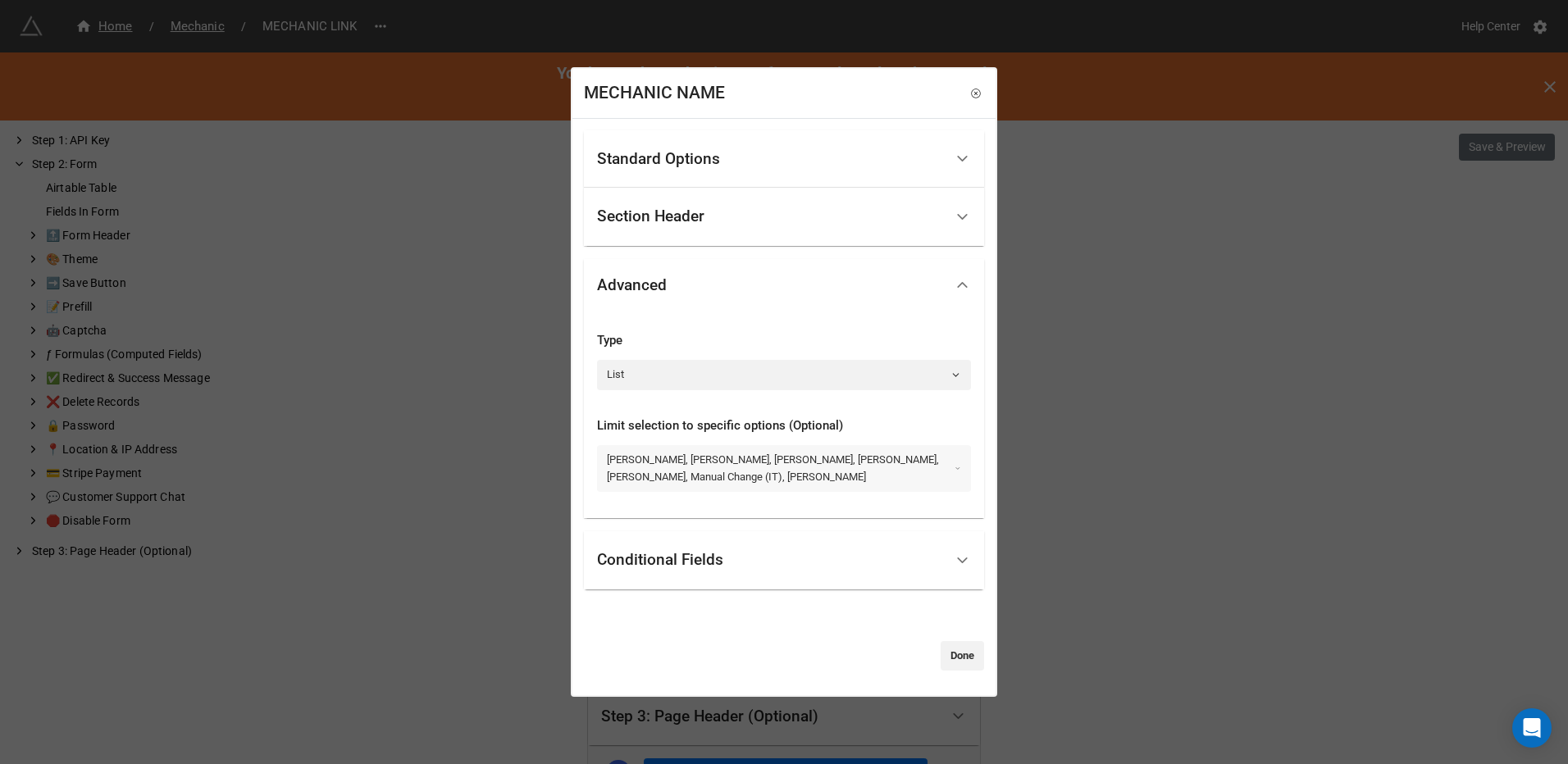
click at [777, 462] on link "MATT KING, ANDREW, DAVE R, CHRIS, NEIL, ASHLEY, Manual Change (IT), JAMAL" at bounding box center [784, 468] width 373 height 47
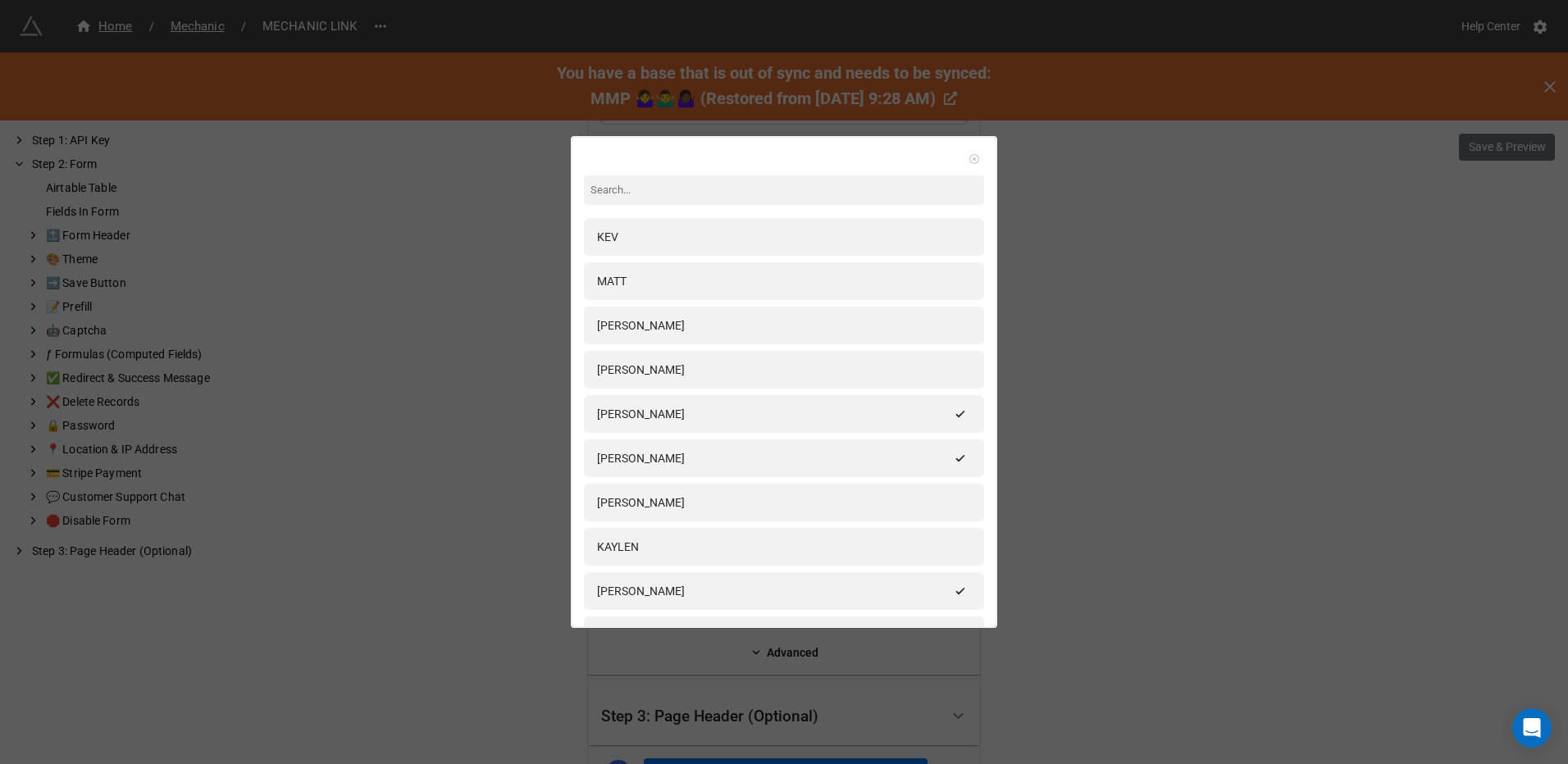
click at [968, 156] on icon at bounding box center [974, 159] width 11 height 11
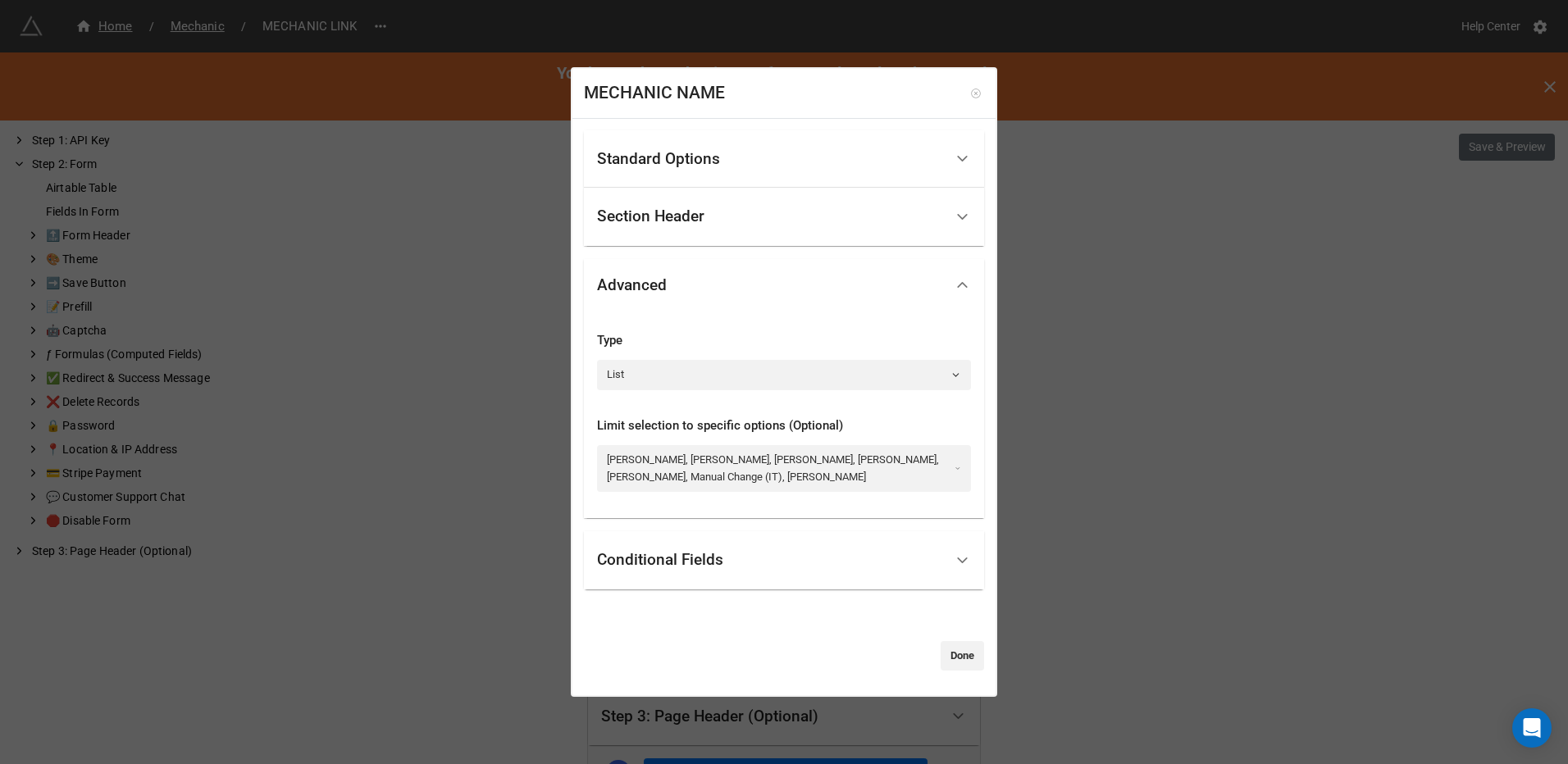
click at [970, 91] on icon at bounding box center [975, 93] width 11 height 11
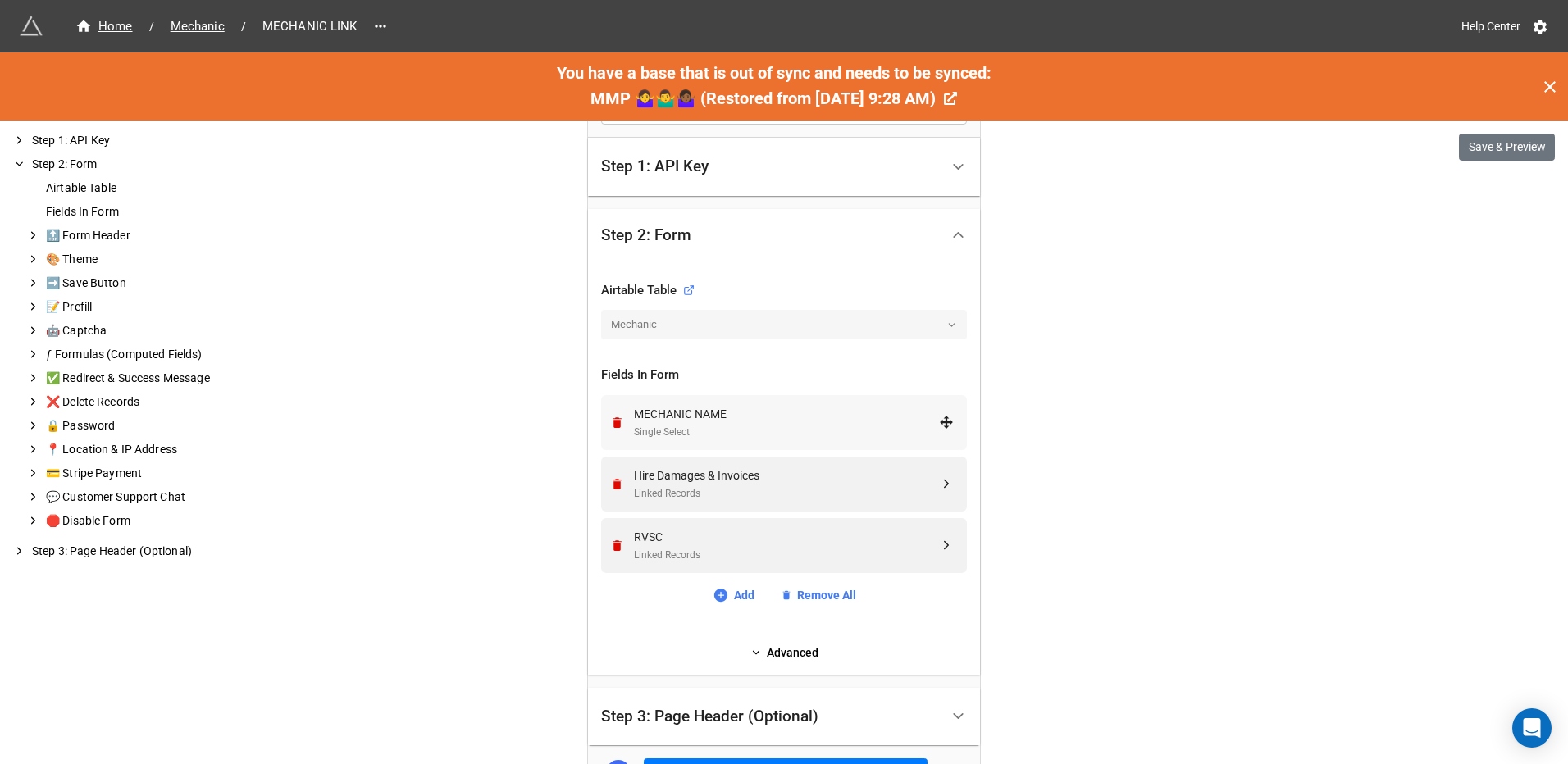
click at [761, 426] on div "Single Select" at bounding box center [786, 432] width 305 height 15
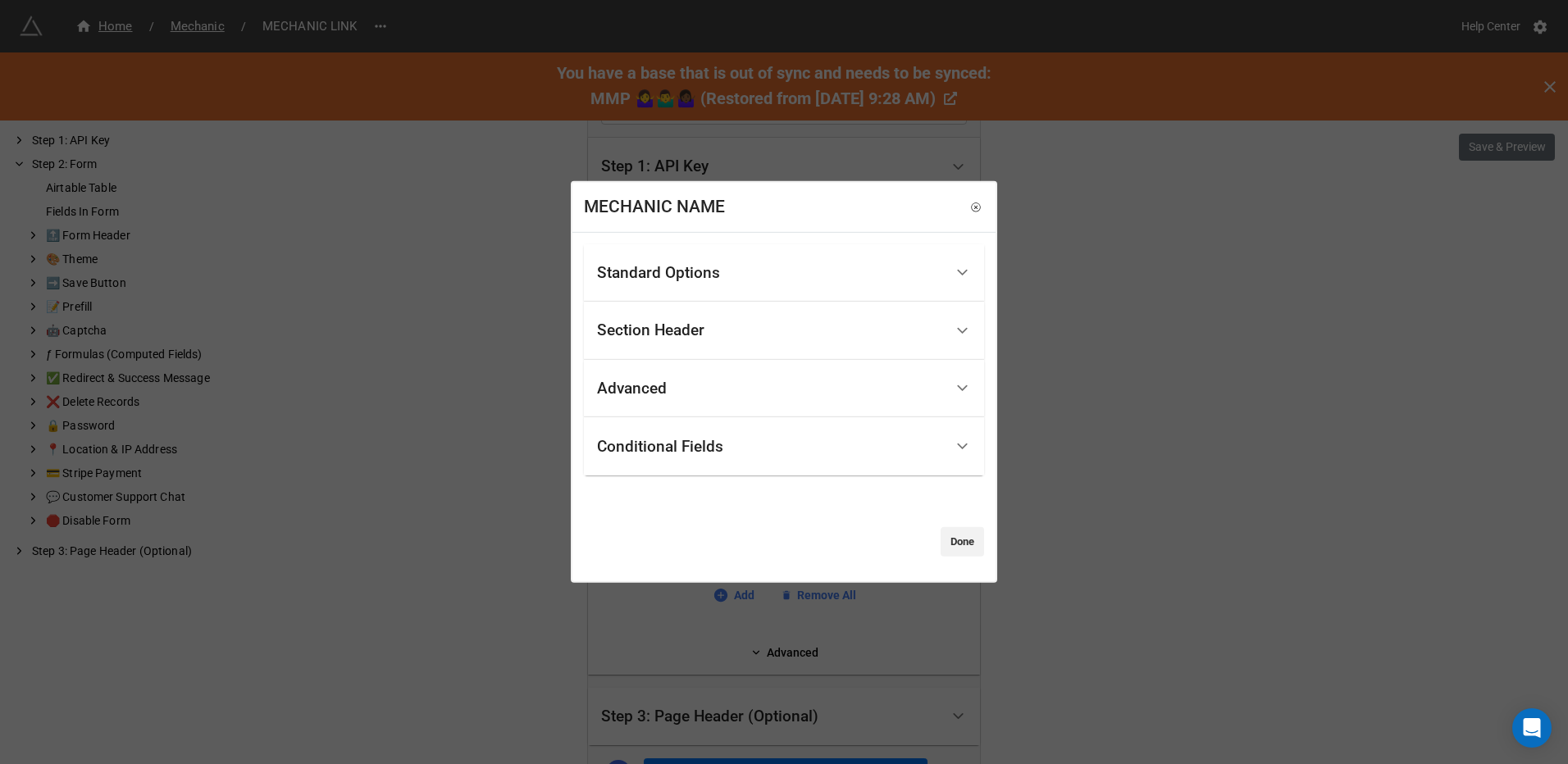
click at [710, 388] on div "Advanced" at bounding box center [771, 389] width 347 height 38
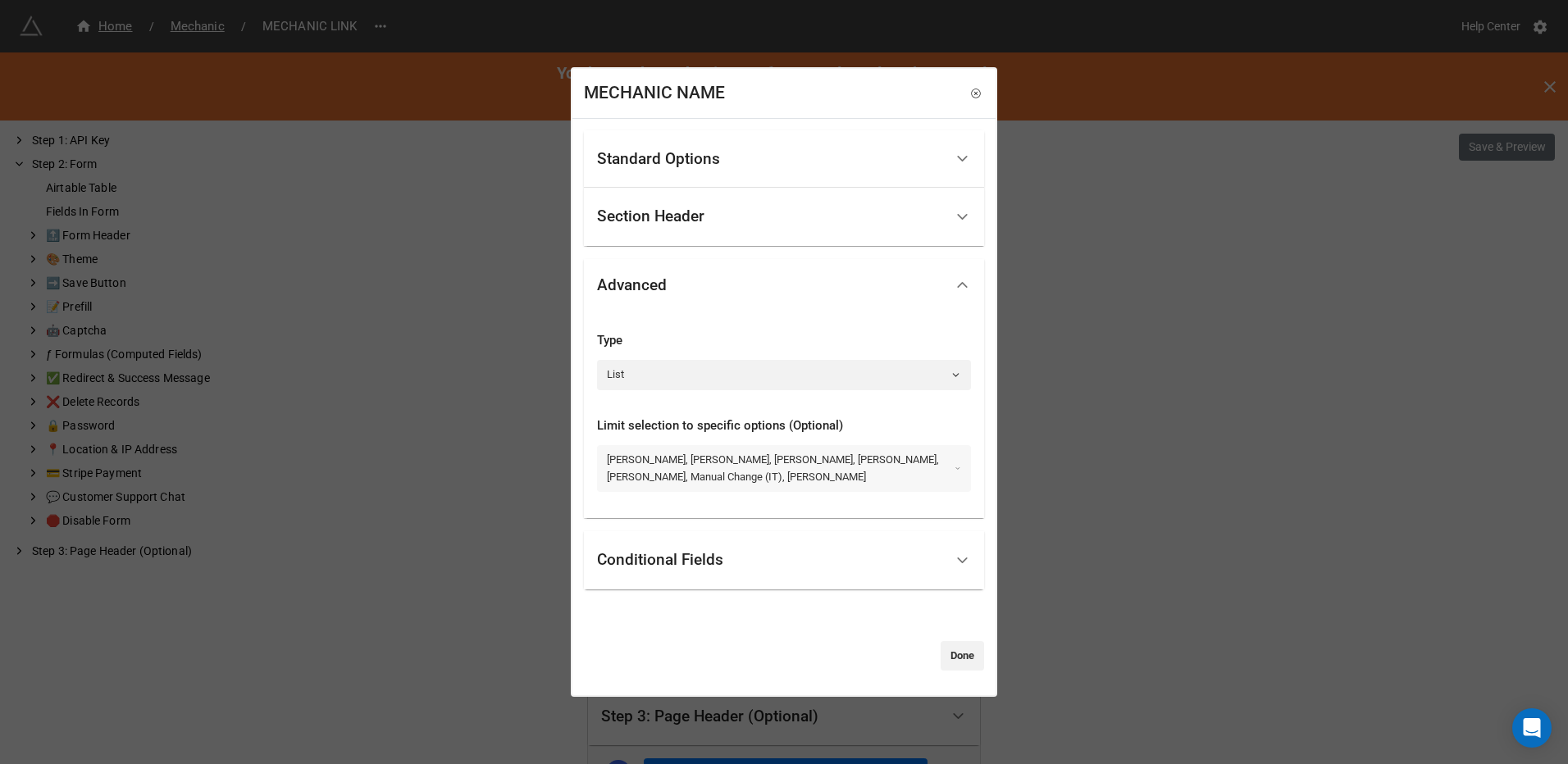
click at [783, 448] on link "MATT KING, ANDREW, DAVE R, CHRIS, NEIL, ASHLEY, Manual Change (IT), JAMAL" at bounding box center [784, 468] width 373 height 47
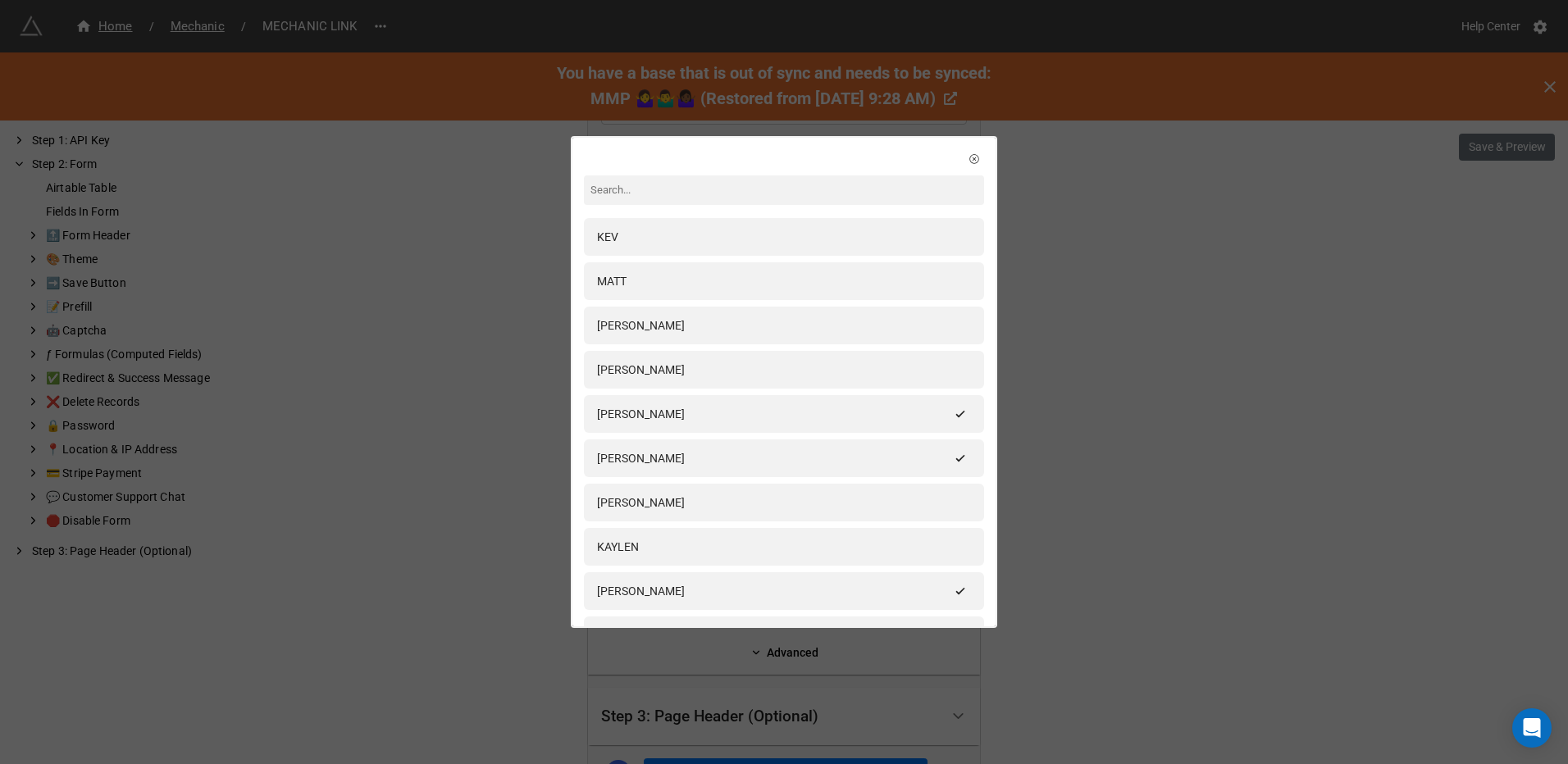
scroll to position [523, 0]
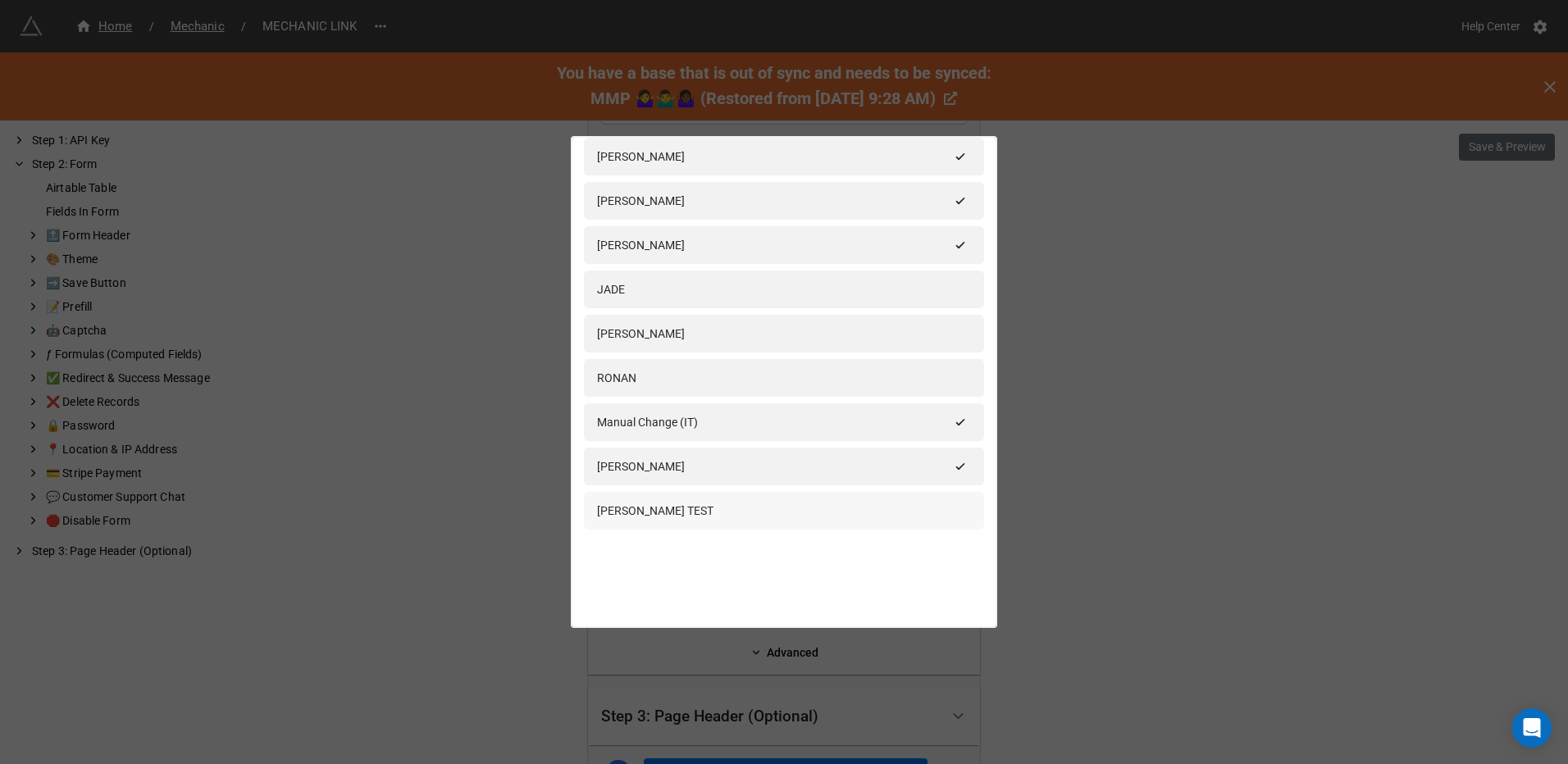
click at [706, 511] on div "[PERSON_NAME] TEST" at bounding box center [784, 511] width 373 height 18
click at [680, 512] on div "[PERSON_NAME] TEST" at bounding box center [774, 511] width 352 height 18
click at [751, 508] on div "[PERSON_NAME] TEST" at bounding box center [784, 511] width 373 height 18
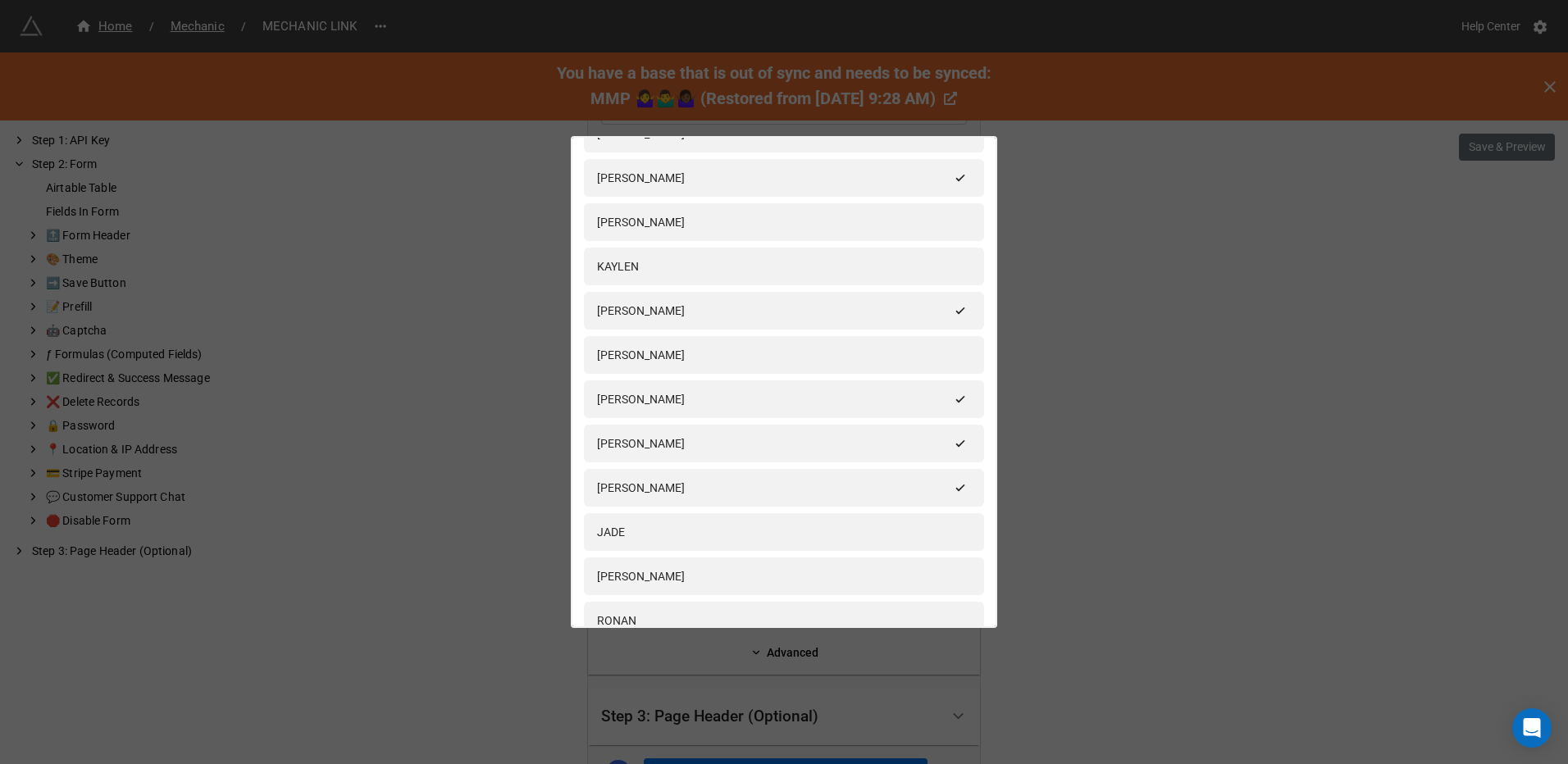
scroll to position [0, 0]
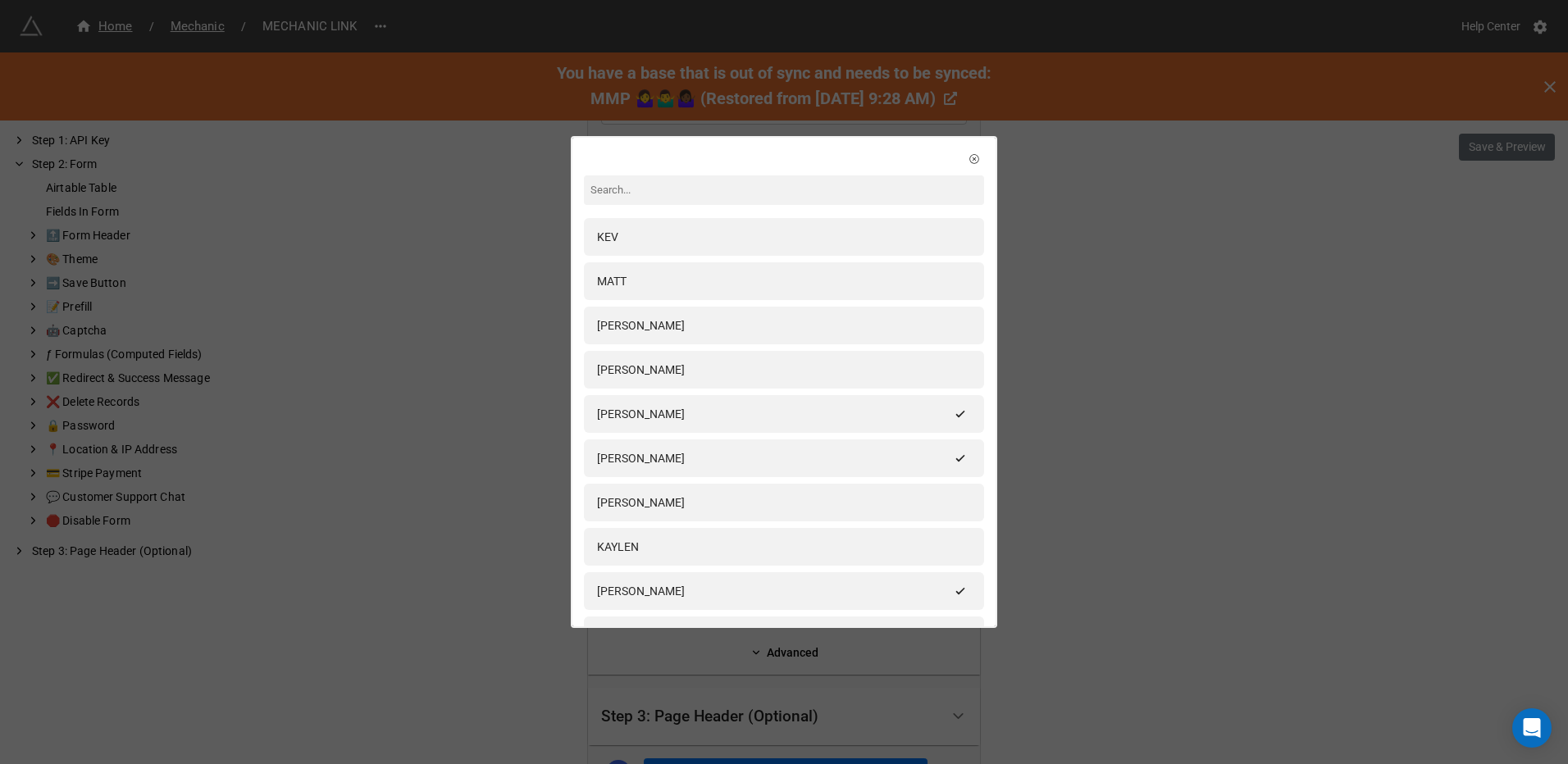
click at [968, 159] on icon at bounding box center [974, 159] width 11 height 11
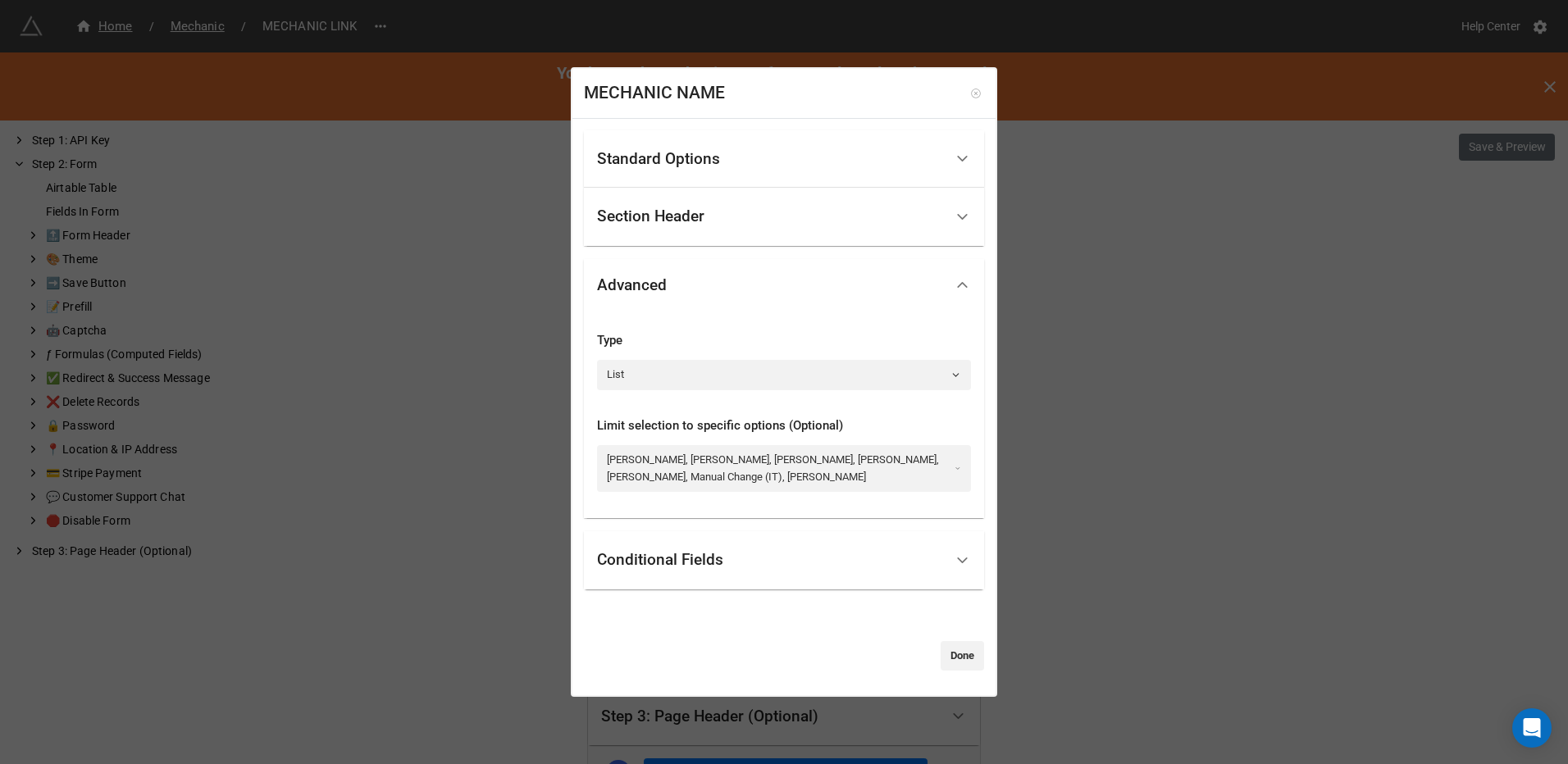
click at [971, 90] on icon at bounding box center [975, 92] width 9 height 9
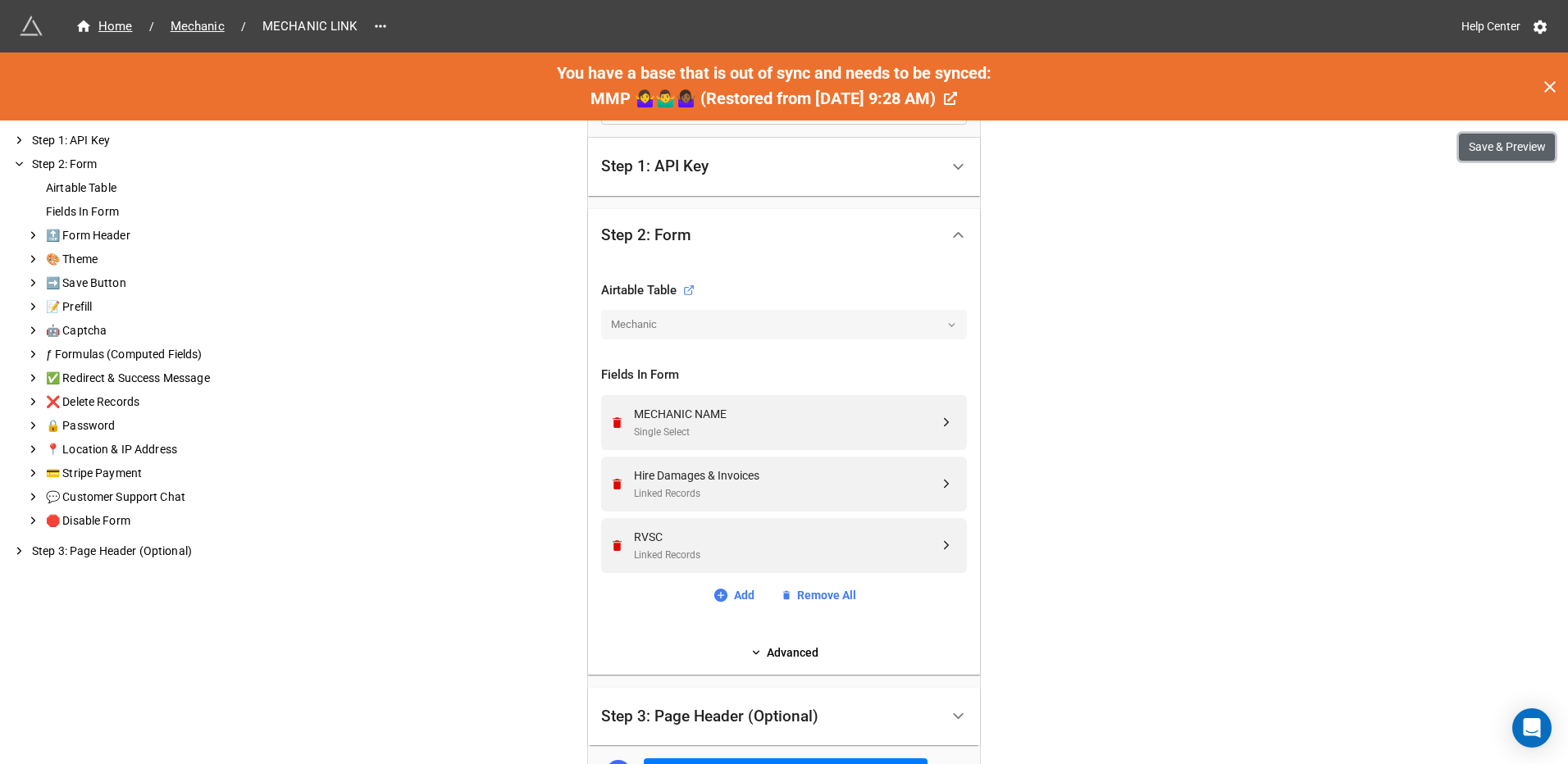
click at [1508, 144] on button "Save & Preview" at bounding box center [1506, 147] width 96 height 28
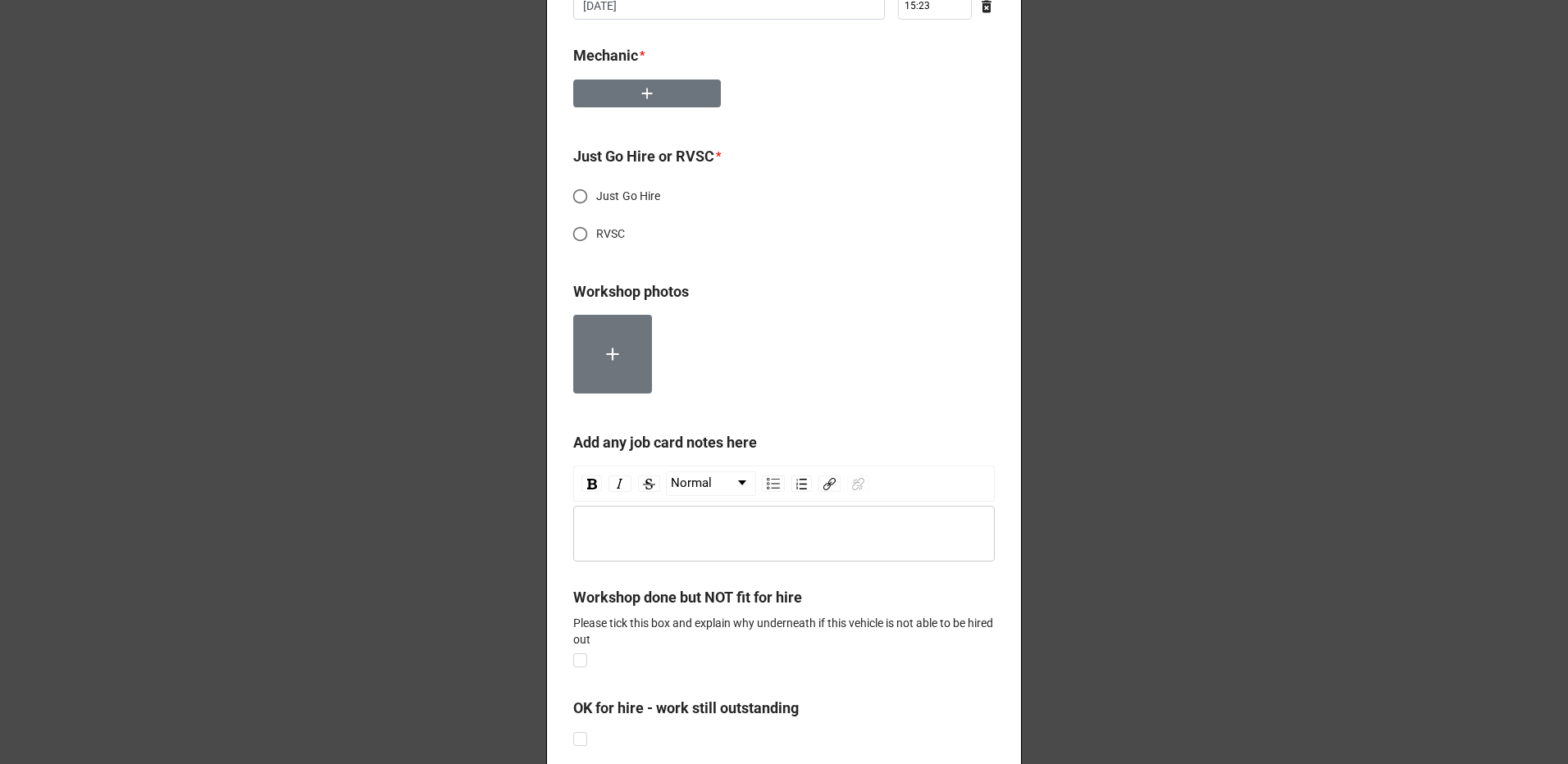
scroll to position [82, 0]
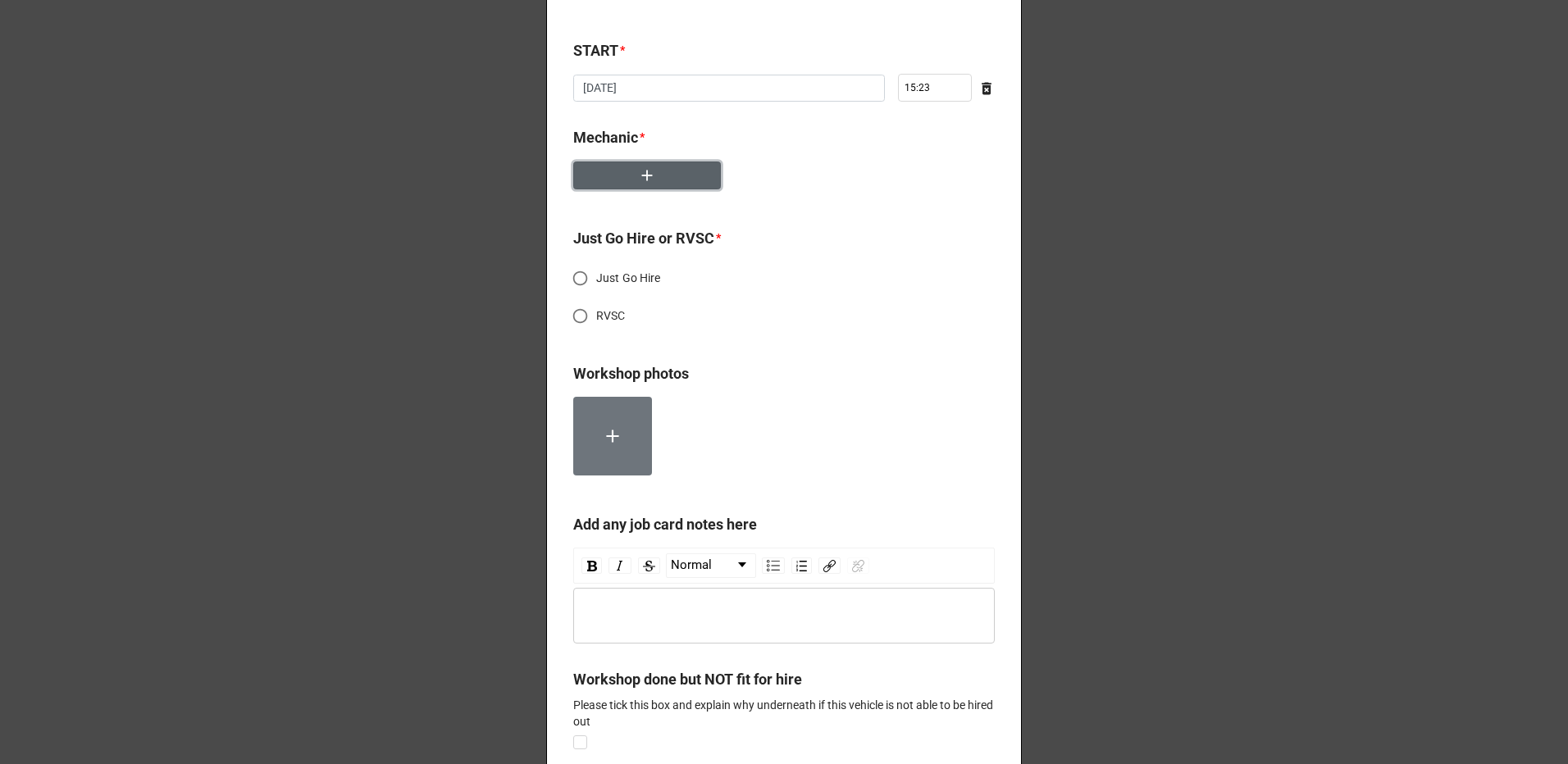
click at [645, 182] on icon "button" at bounding box center [647, 175] width 18 height 18
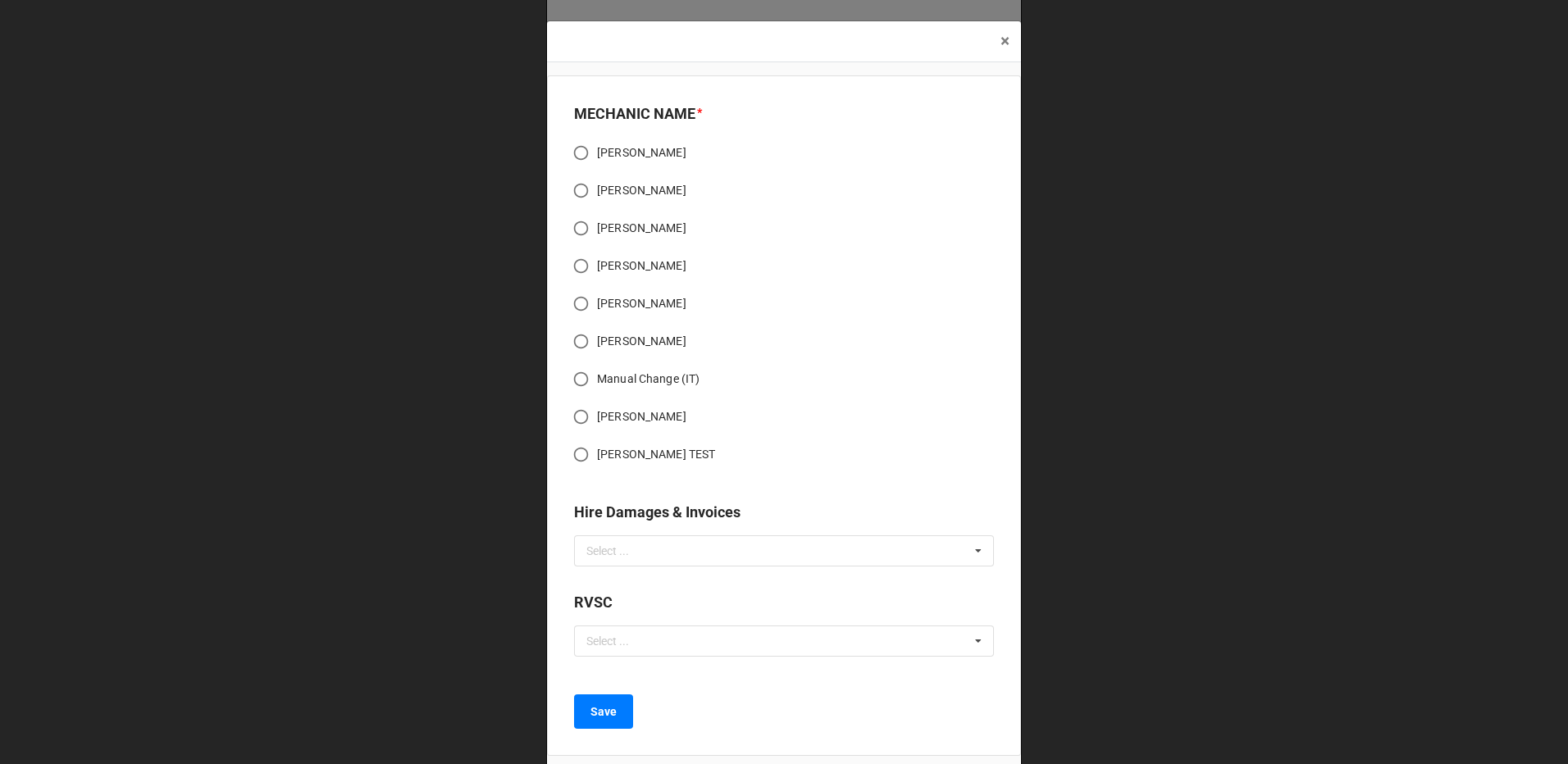
click at [580, 458] on input "[PERSON_NAME] TEST" at bounding box center [581, 454] width 32 height 32
radio input "true"
